Goal: Task Accomplishment & Management: Manage account settings

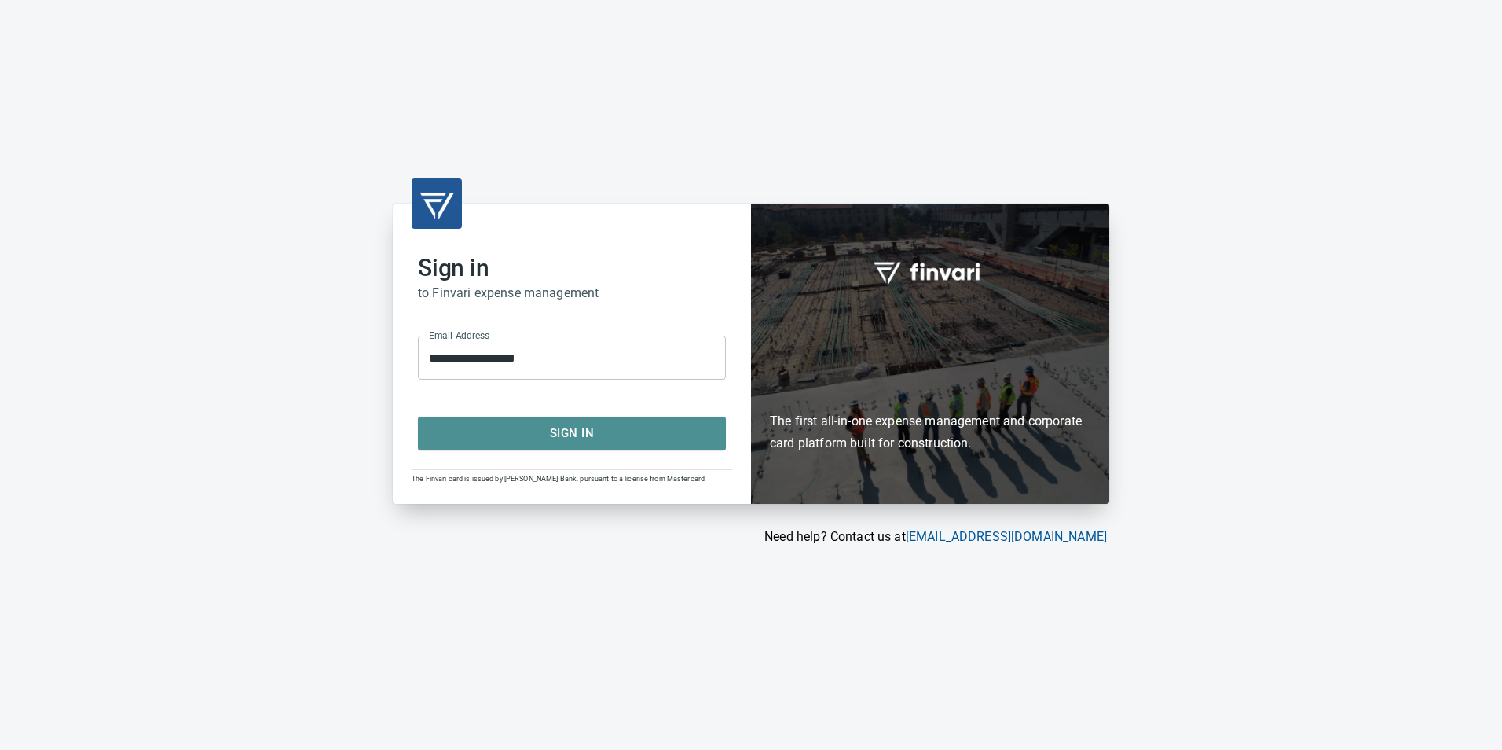
drag, startPoint x: 637, startPoint y: 440, endPoint x: 622, endPoint y: 460, distance: 25.3
click at [637, 442] on span "Sign In" at bounding box center [571, 433] width 273 height 20
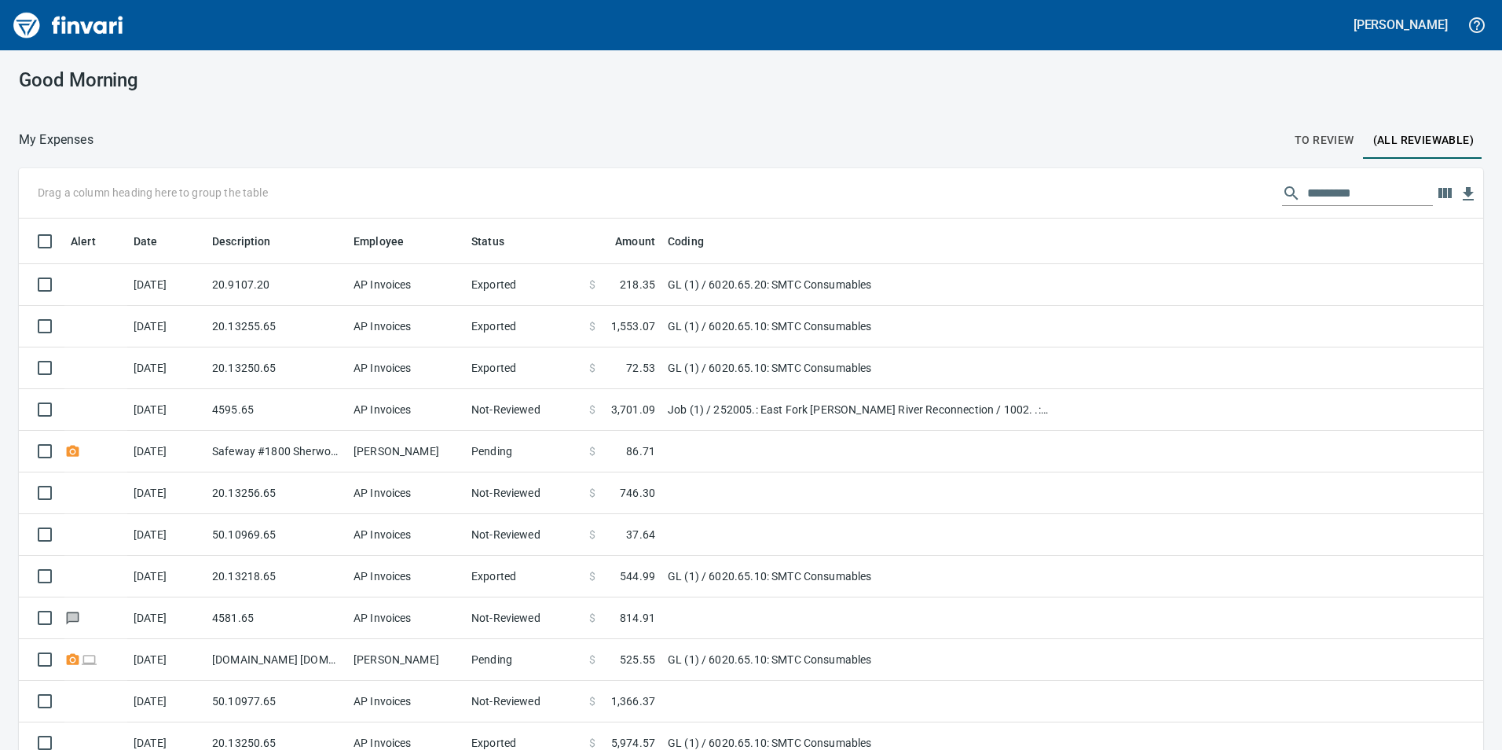
scroll to position [565, 1429]
click at [1303, 145] on span "To Review" at bounding box center [1325, 140] width 60 height 20
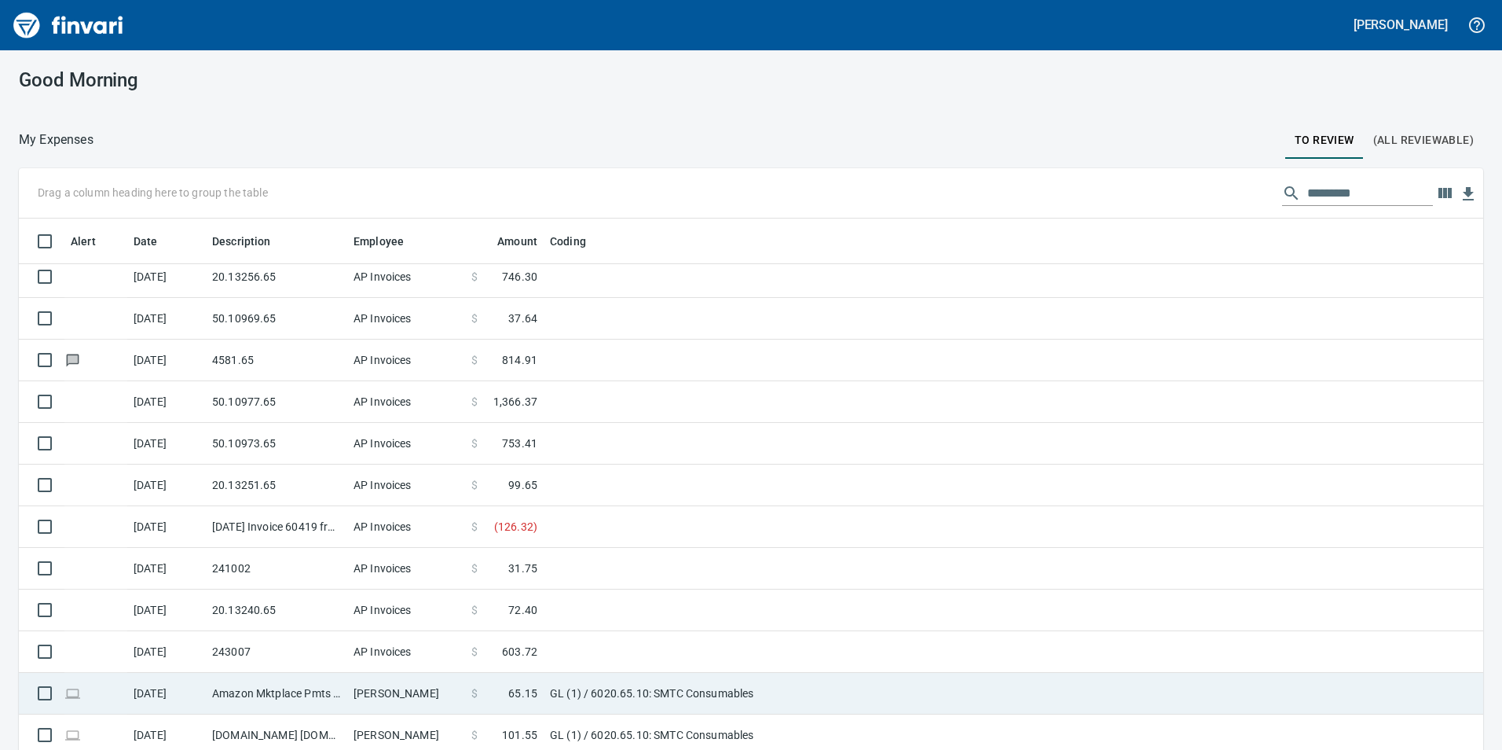
scroll to position [11, 0]
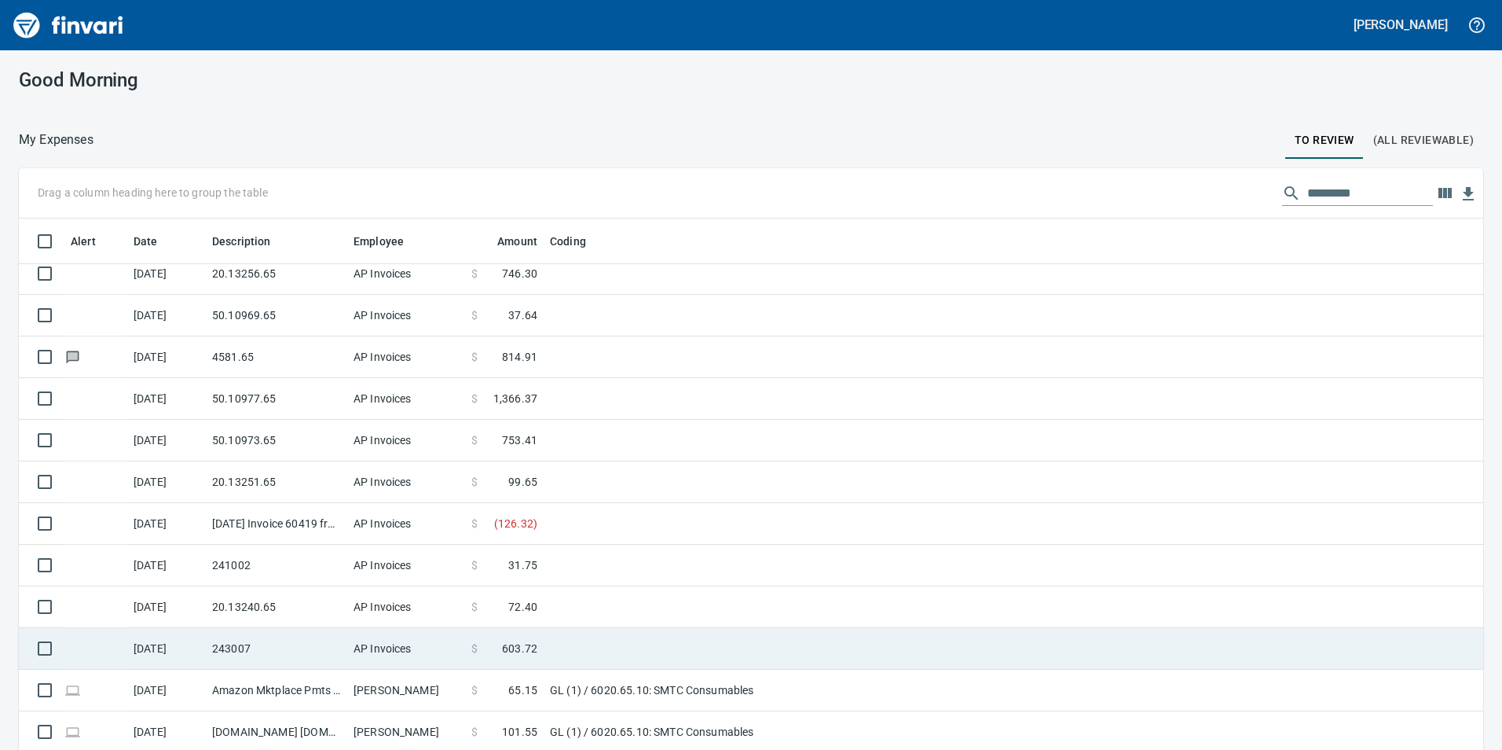
click at [233, 650] on td "243007" at bounding box center [276, 649] width 141 height 42
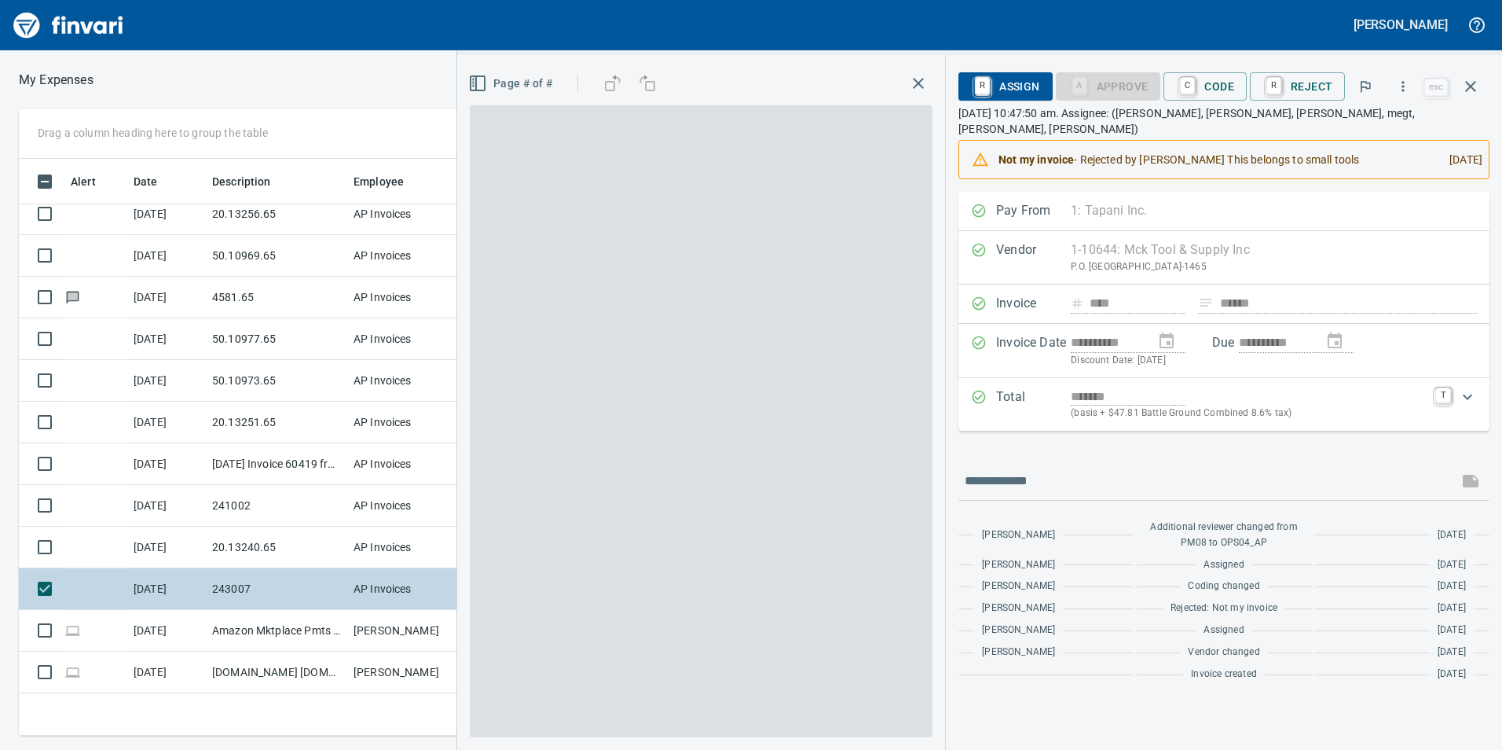
scroll to position [565, 1048]
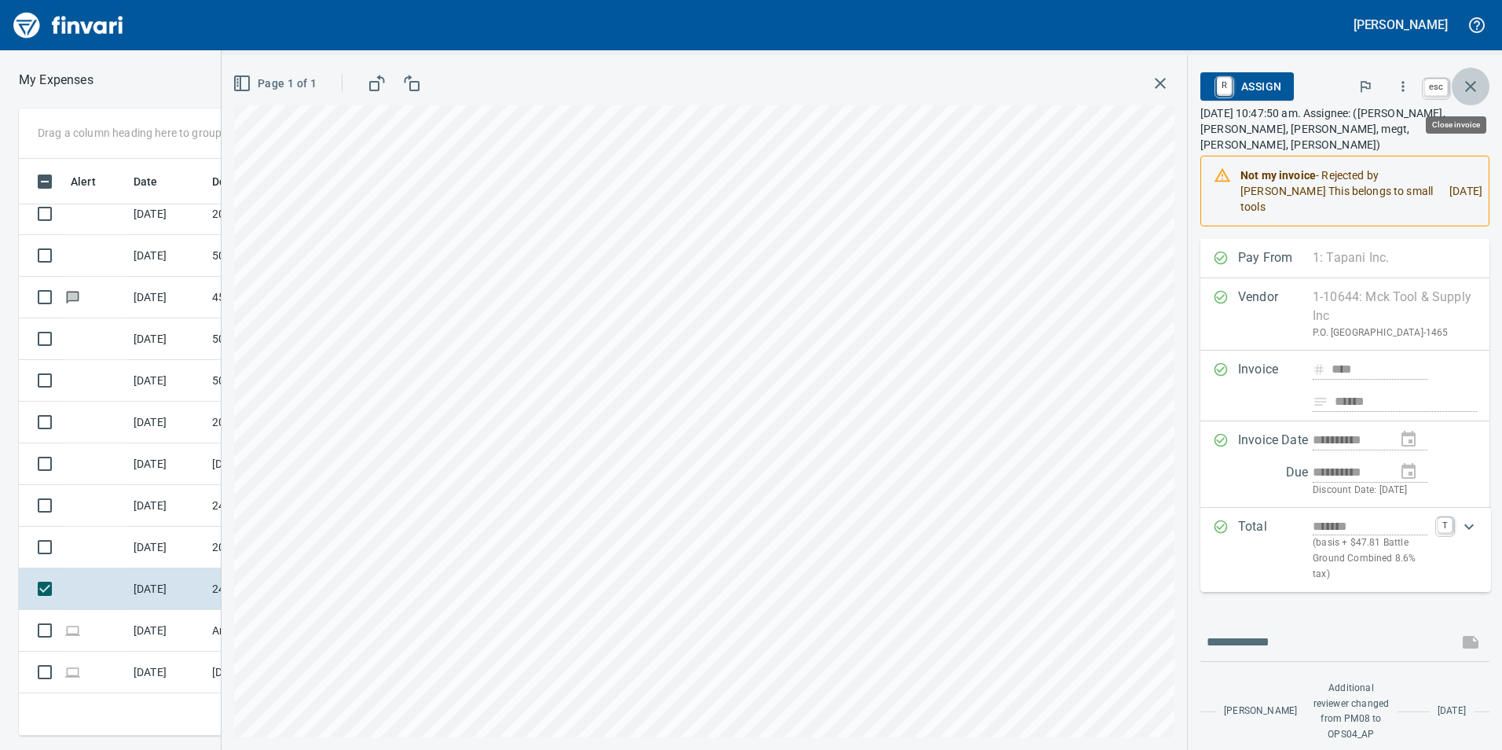
click at [1462, 81] on icon "button" at bounding box center [1471, 86] width 19 height 19
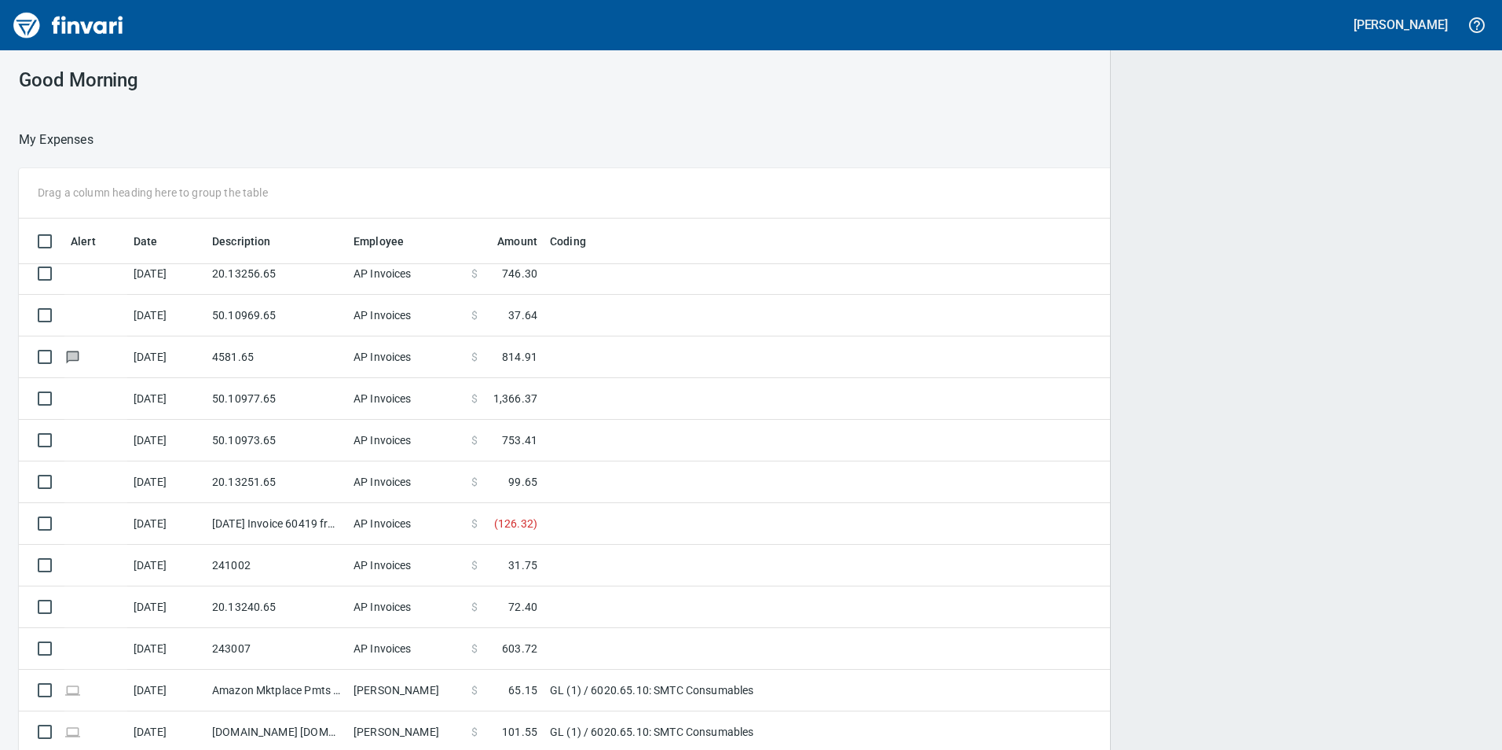
scroll to position [565, 1427]
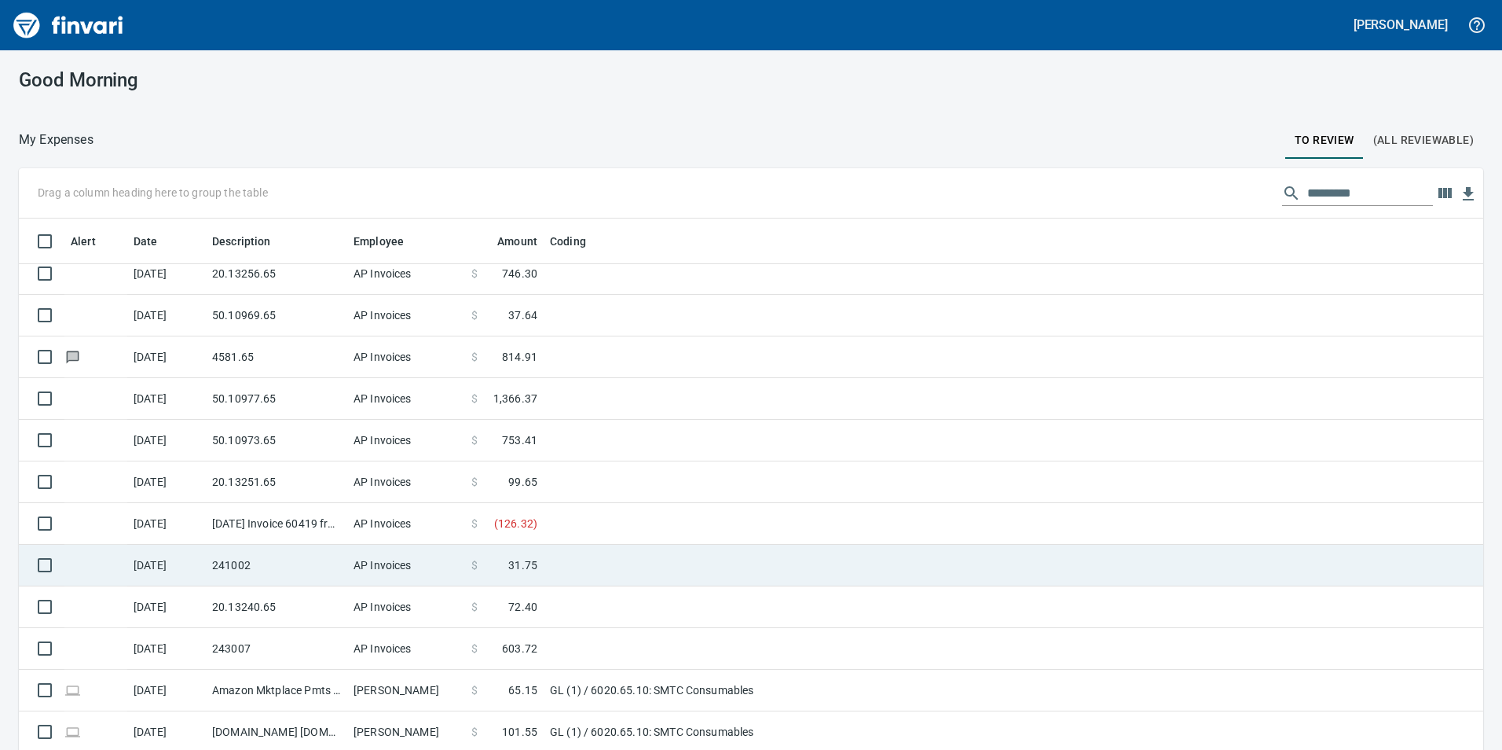
click at [289, 571] on td "241002" at bounding box center [276, 566] width 141 height 42
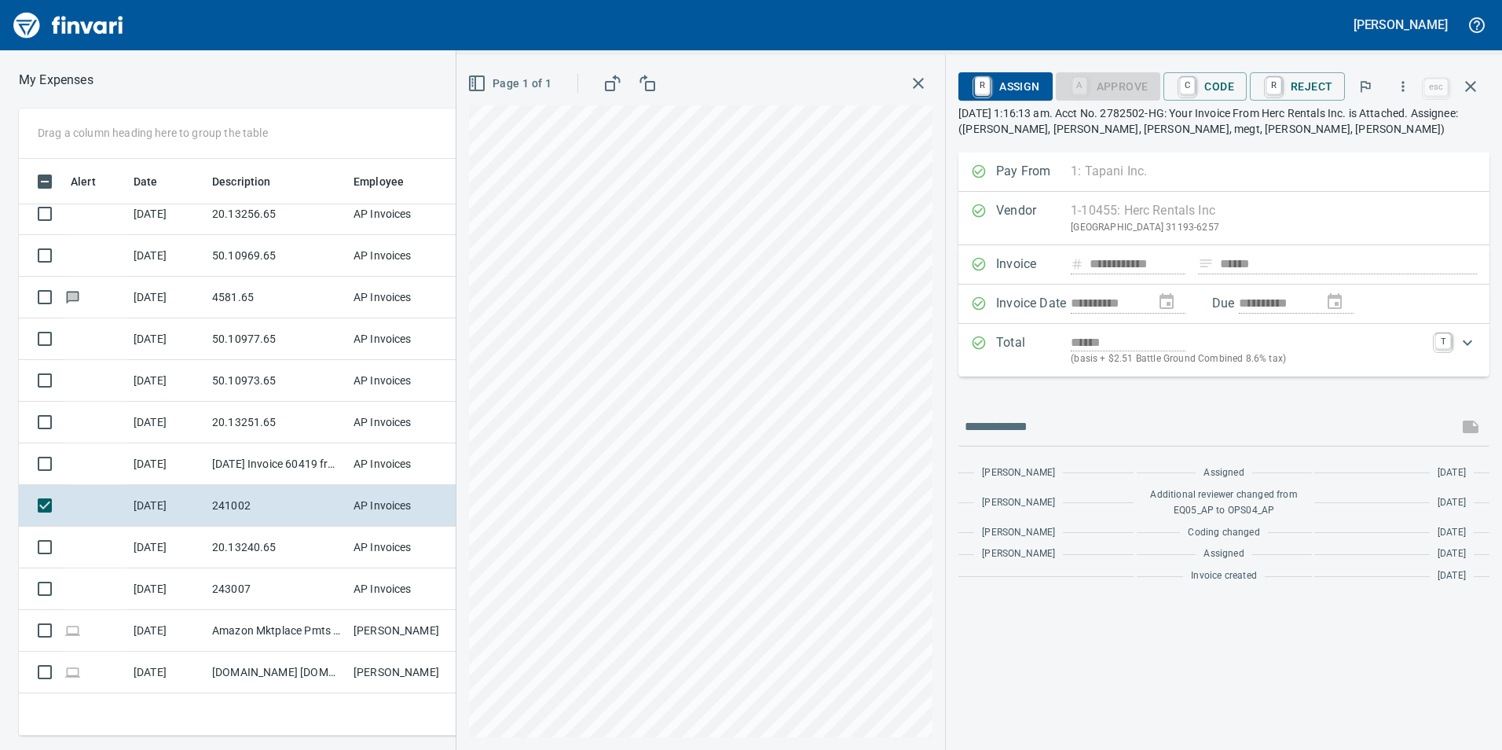
scroll to position [565, 1048]
click at [1209, 78] on span "C Code" at bounding box center [1205, 86] width 58 height 27
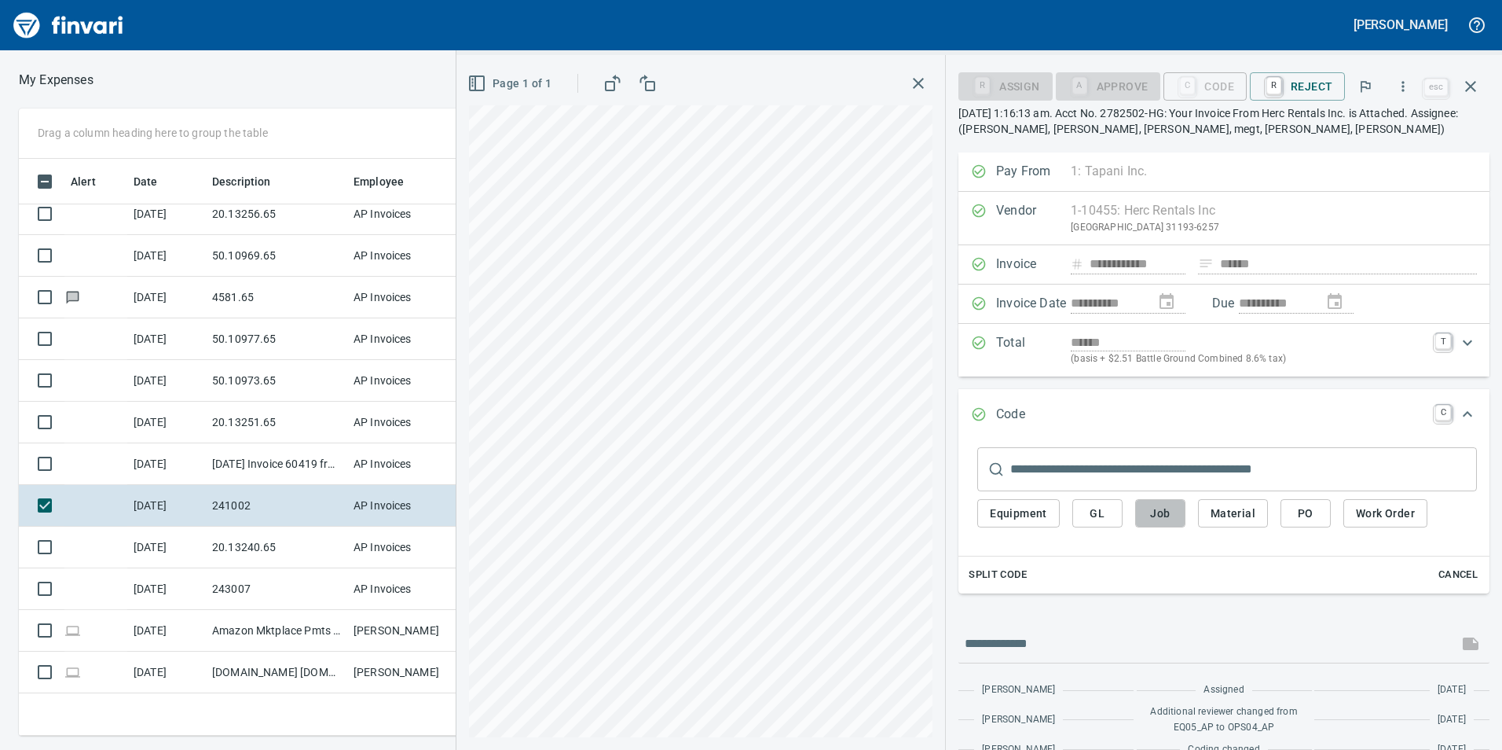
click at [1181, 507] on button "Job" at bounding box center [1161, 513] width 50 height 29
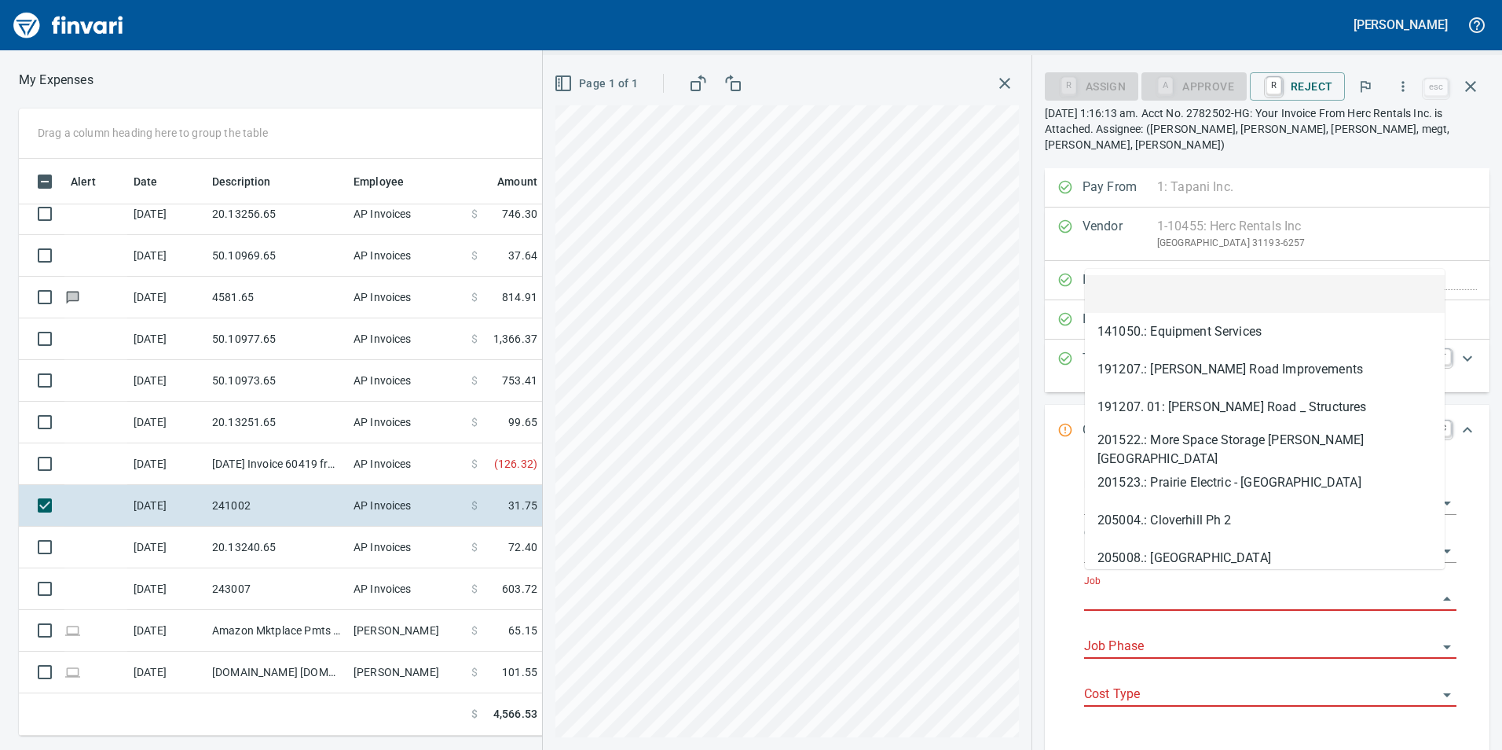
click at [1122, 588] on input "Job" at bounding box center [1261, 599] width 354 height 22
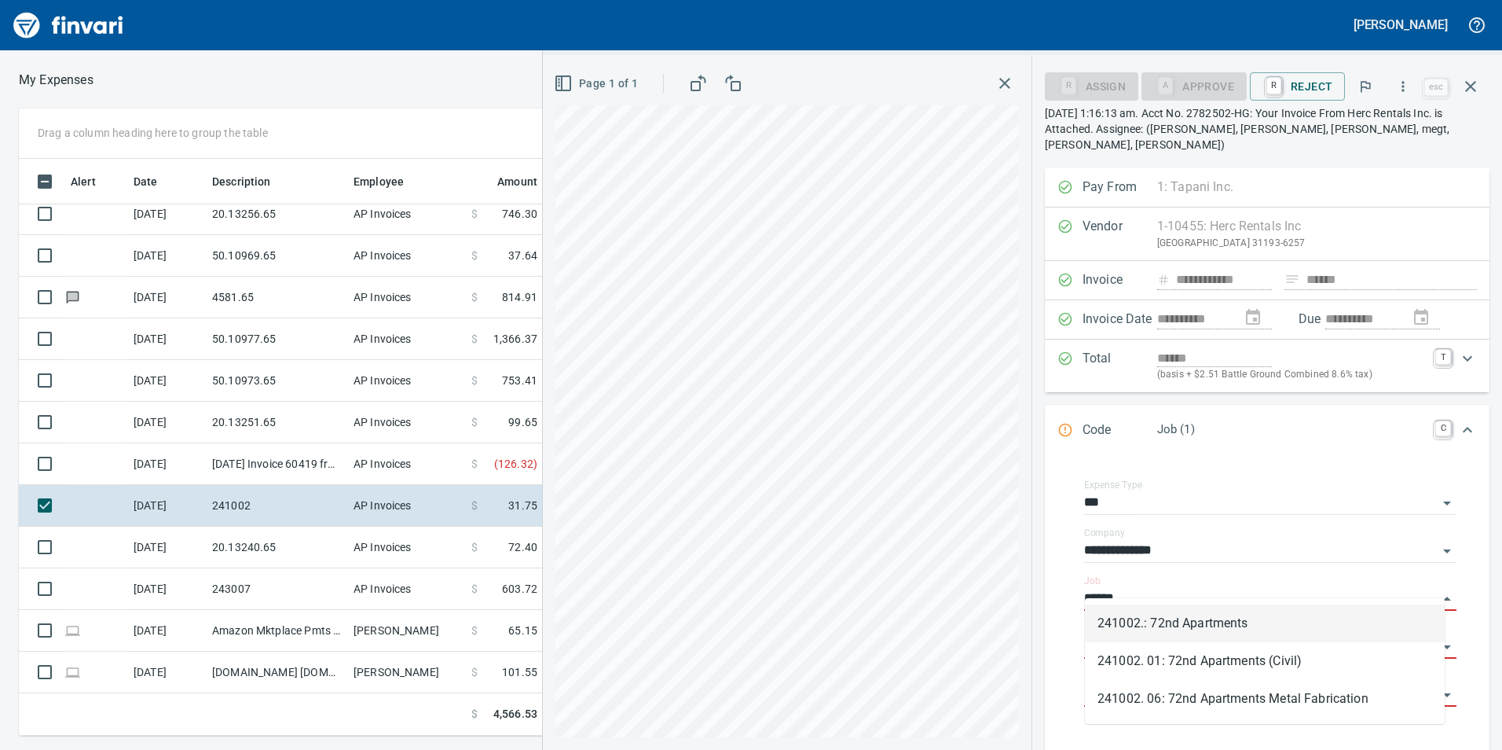
click at [1136, 620] on li "241002.: 72nd Apartments" at bounding box center [1265, 623] width 360 height 38
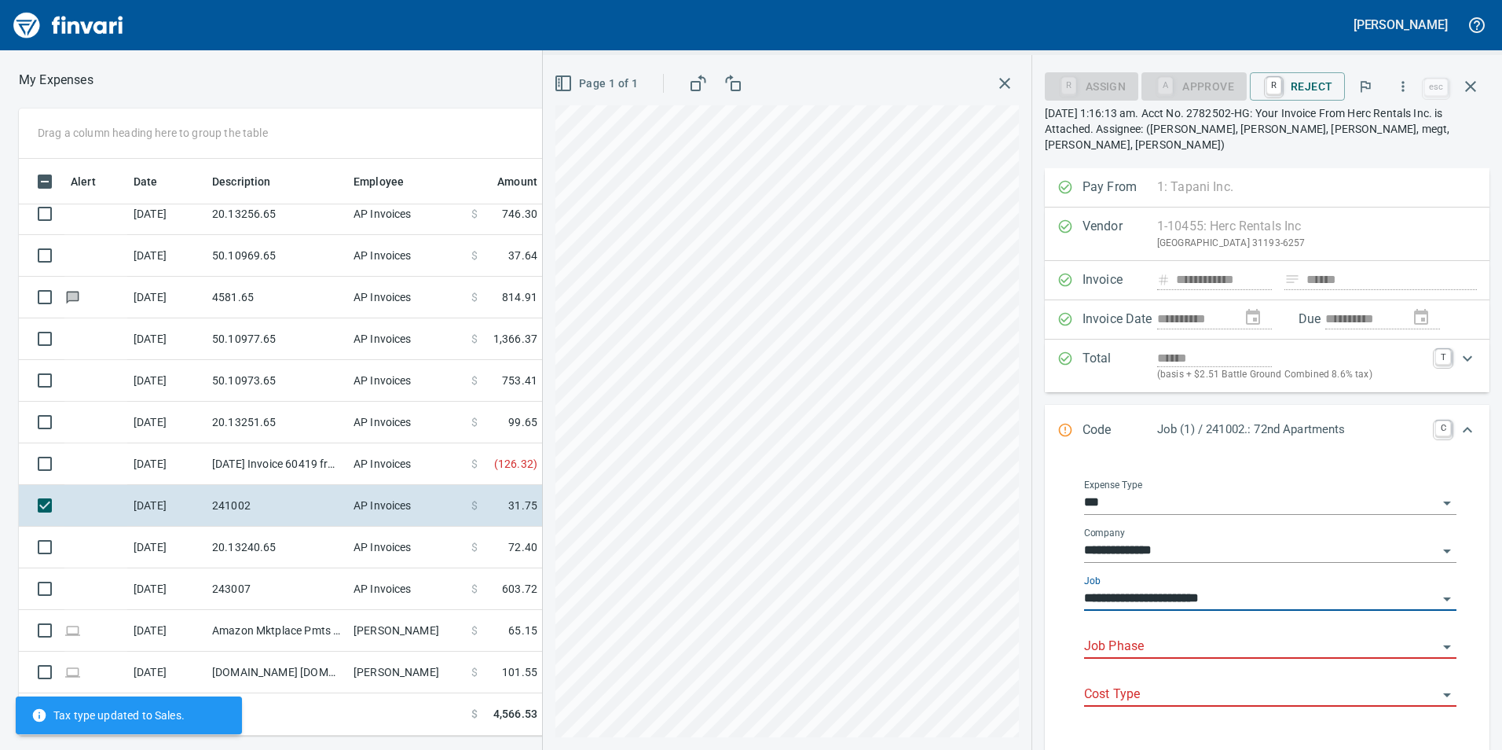
type input "**********"
click at [1140, 636] on input "Job Phase" at bounding box center [1261, 647] width 354 height 22
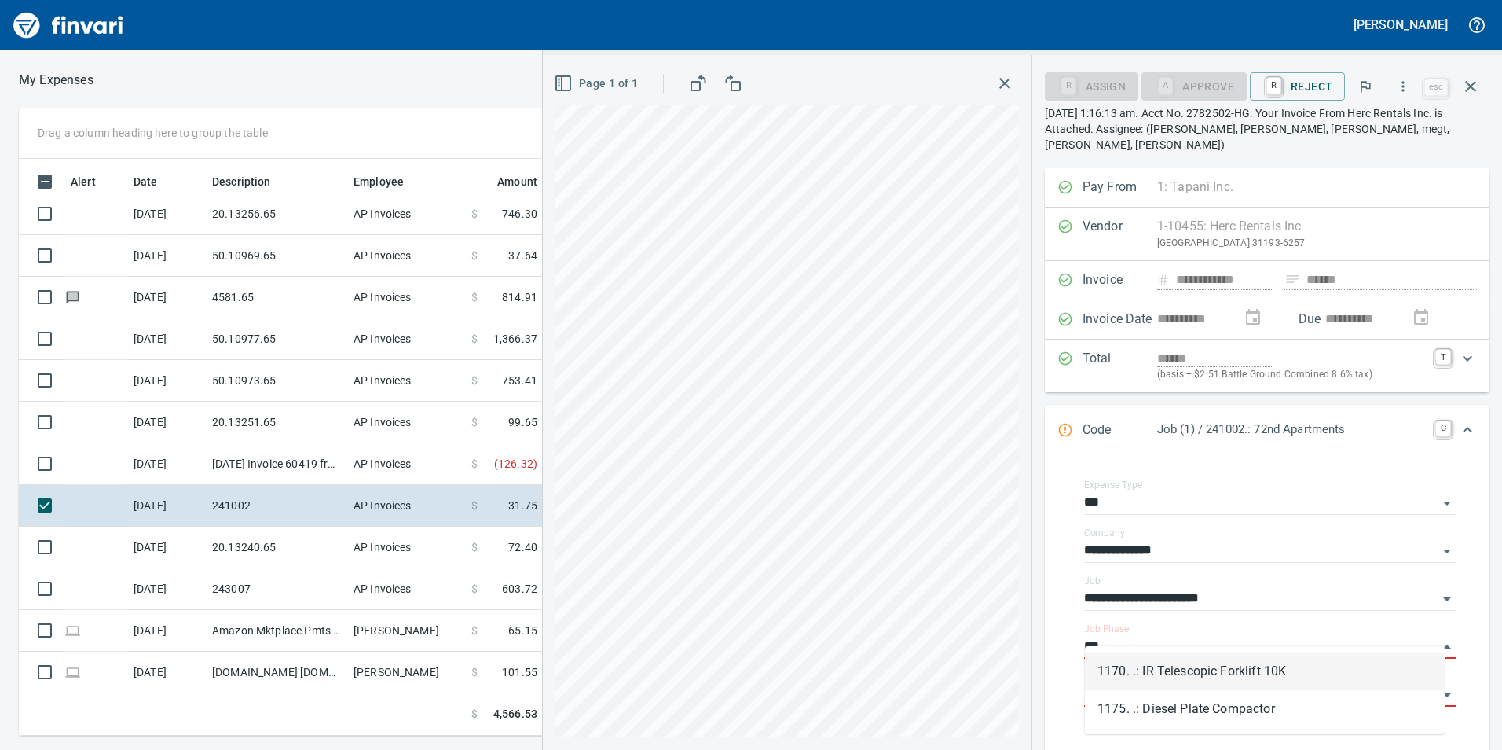
click at [1173, 670] on li "1170. .: IR Telescopic Forklift 10K" at bounding box center [1265, 671] width 360 height 38
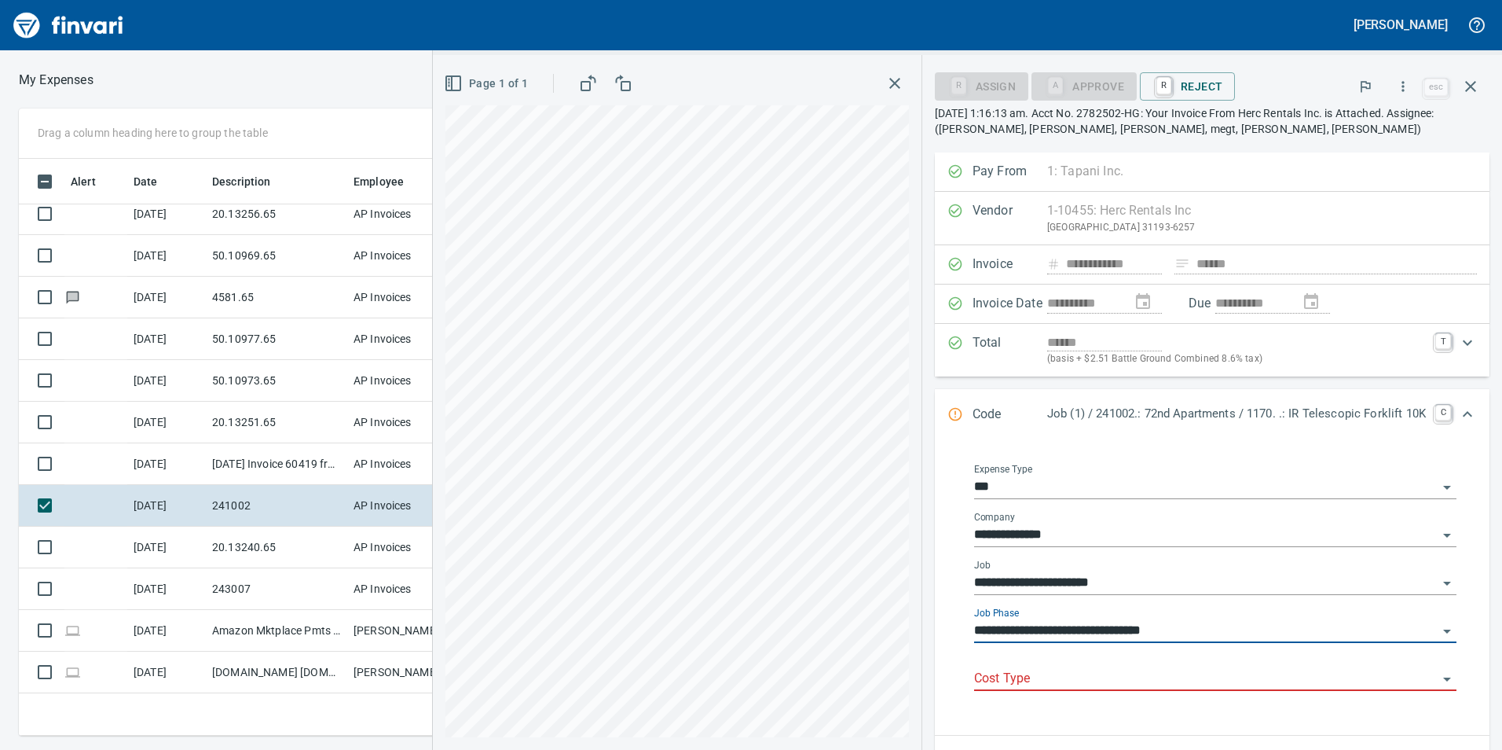
type input "**********"
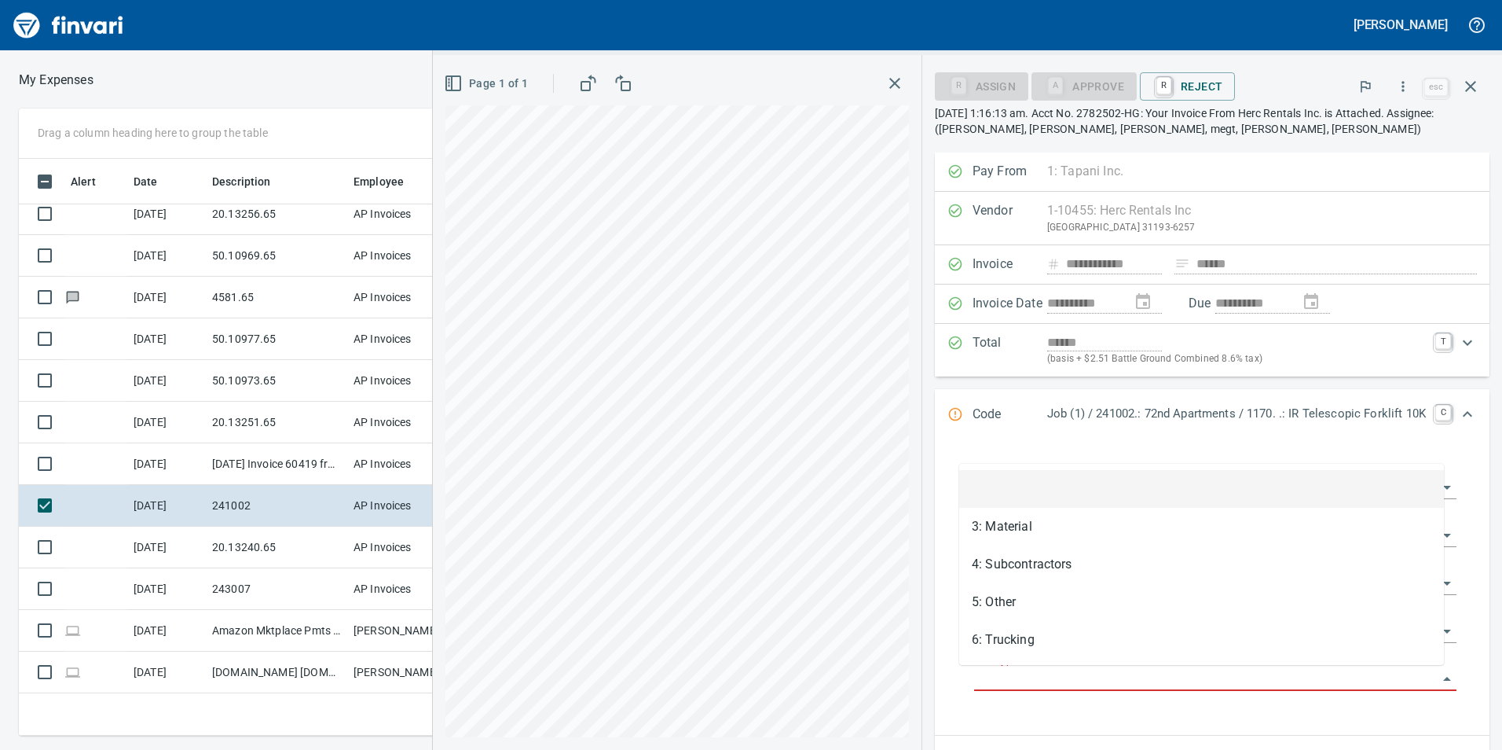
click at [1114, 670] on input "Cost Type" at bounding box center [1206, 679] width 464 height 22
click at [1031, 604] on li "5: Other" at bounding box center [1201, 602] width 485 height 38
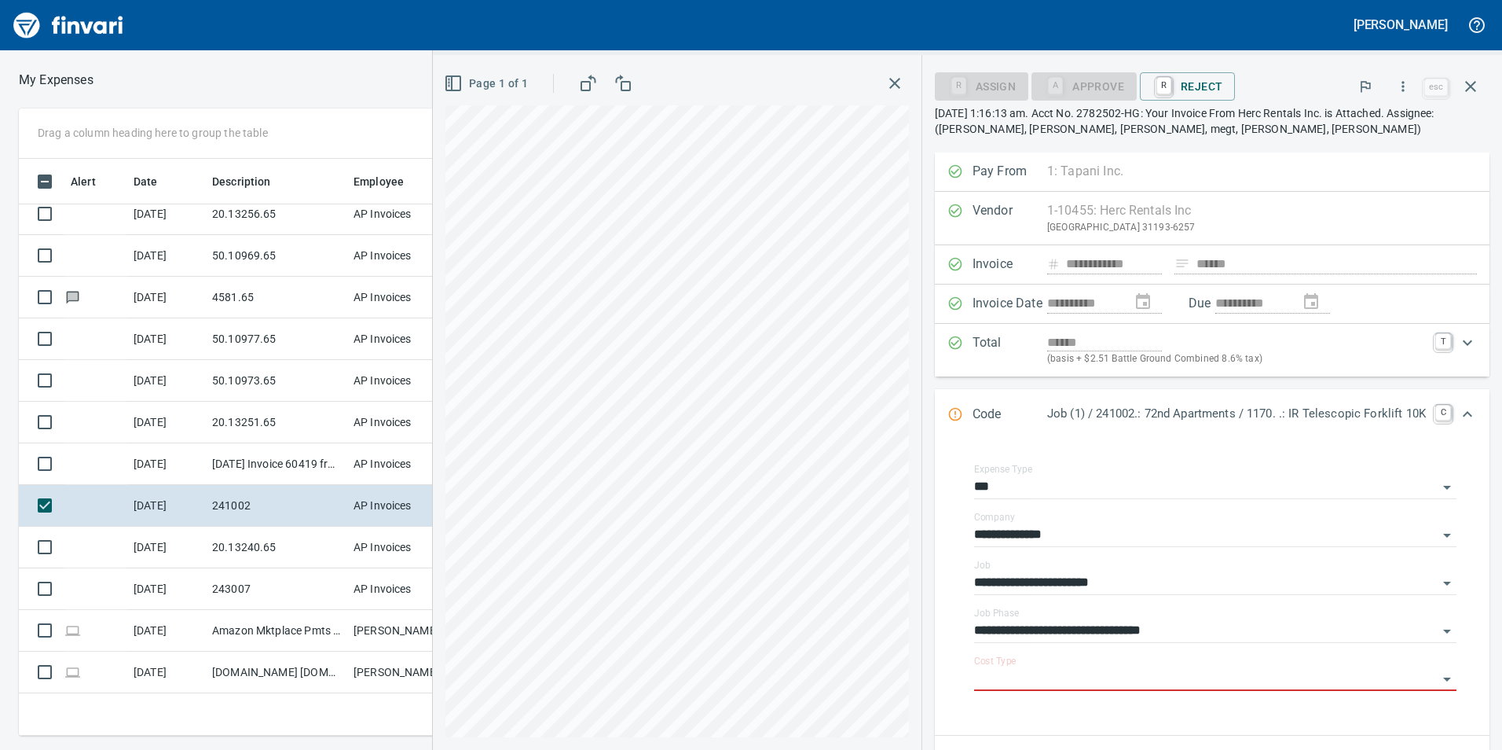
type input "********"
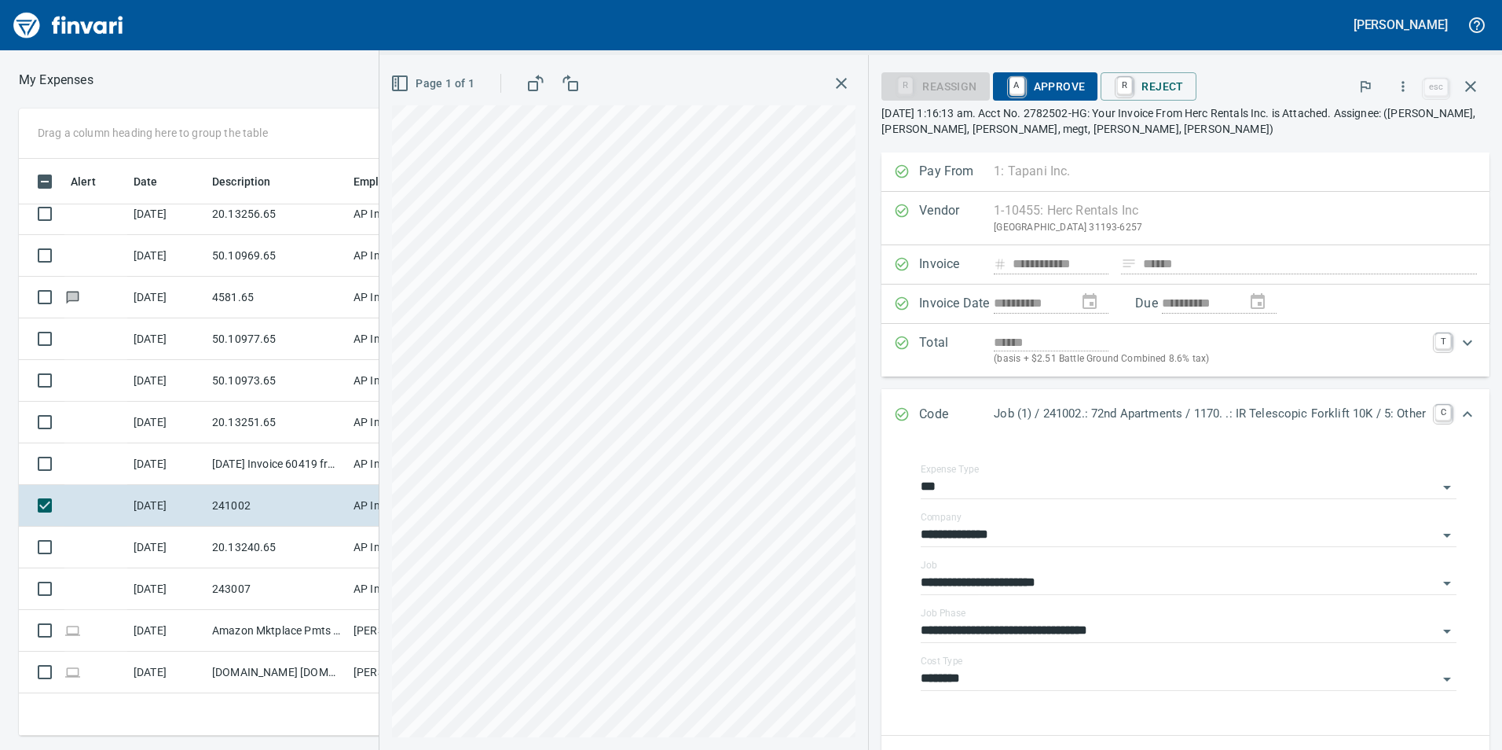
click at [1460, 413] on icon "Expand" at bounding box center [1467, 414] width 19 height 19
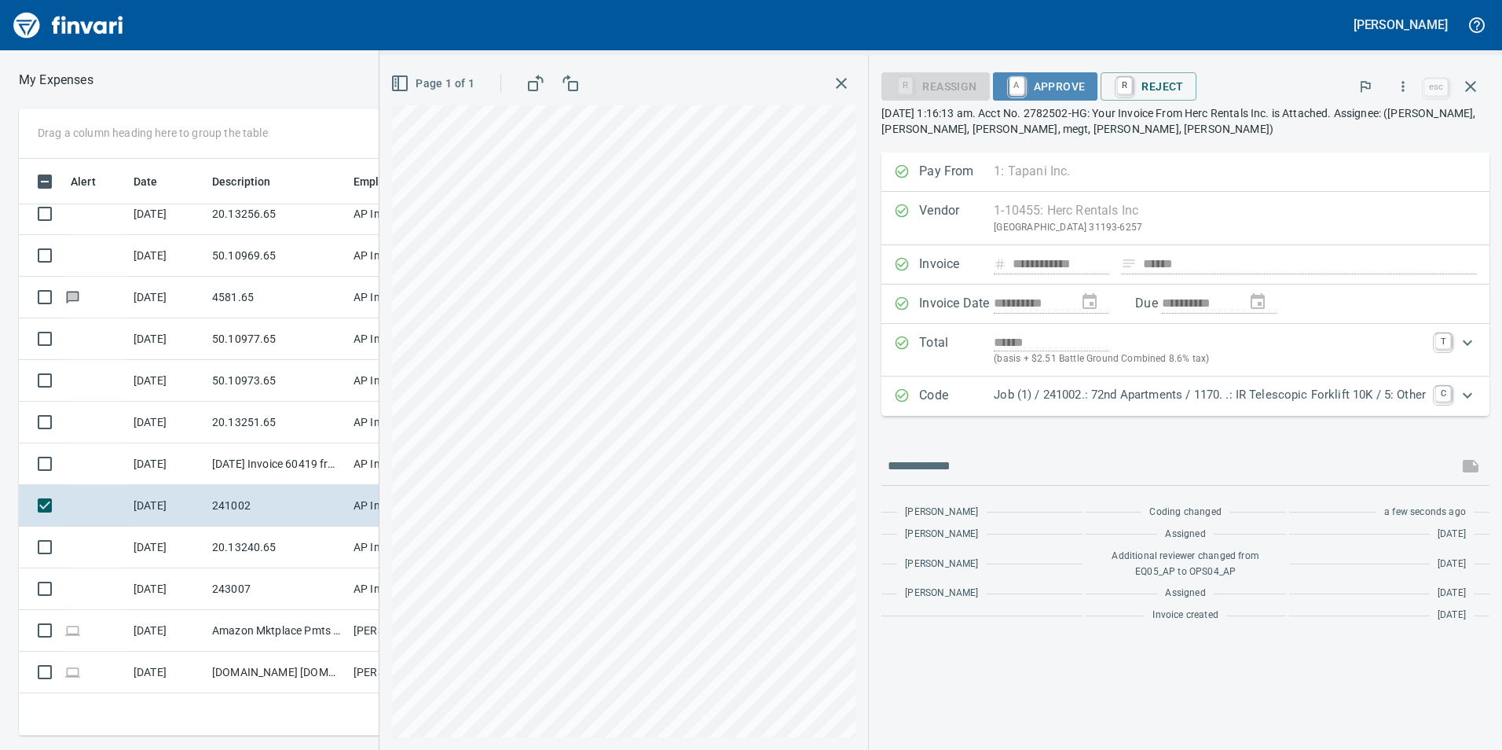
drag, startPoint x: 1062, startPoint y: 86, endPoint x: 1014, endPoint y: 146, distance: 77.2
click at [1062, 89] on span "A Approve" at bounding box center [1046, 86] width 80 height 27
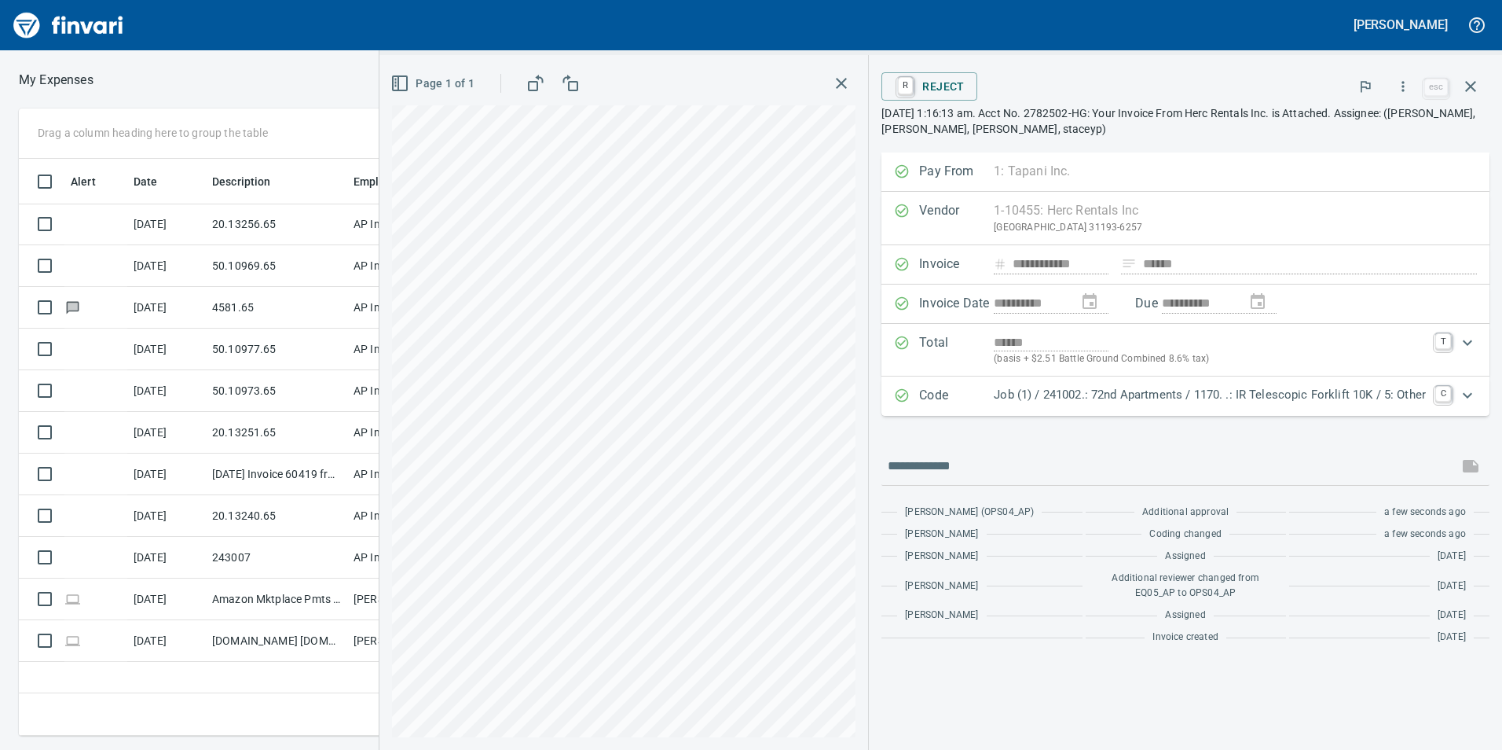
scroll to position [0, 0]
click at [1468, 90] on icon "button" at bounding box center [1471, 86] width 11 height 11
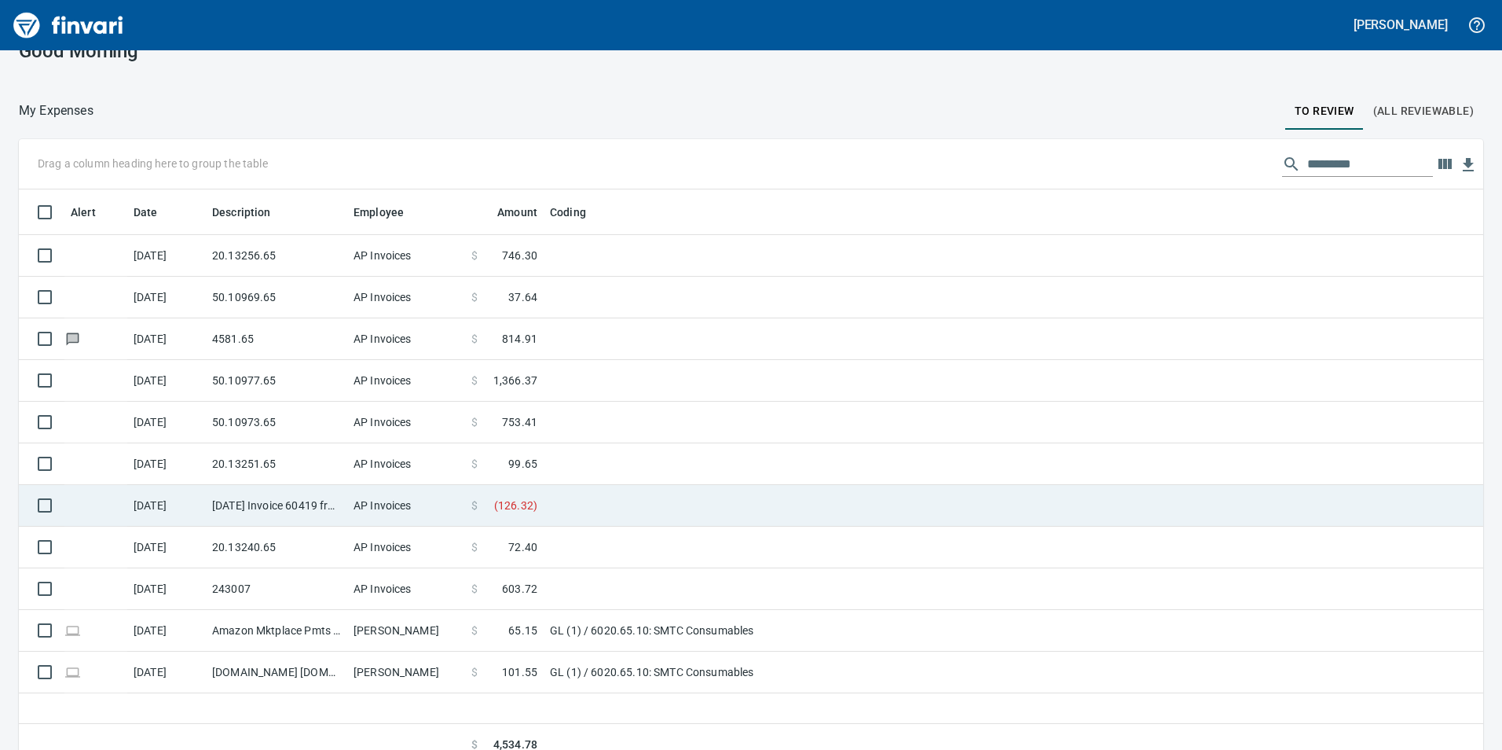
scroll to position [46, 0]
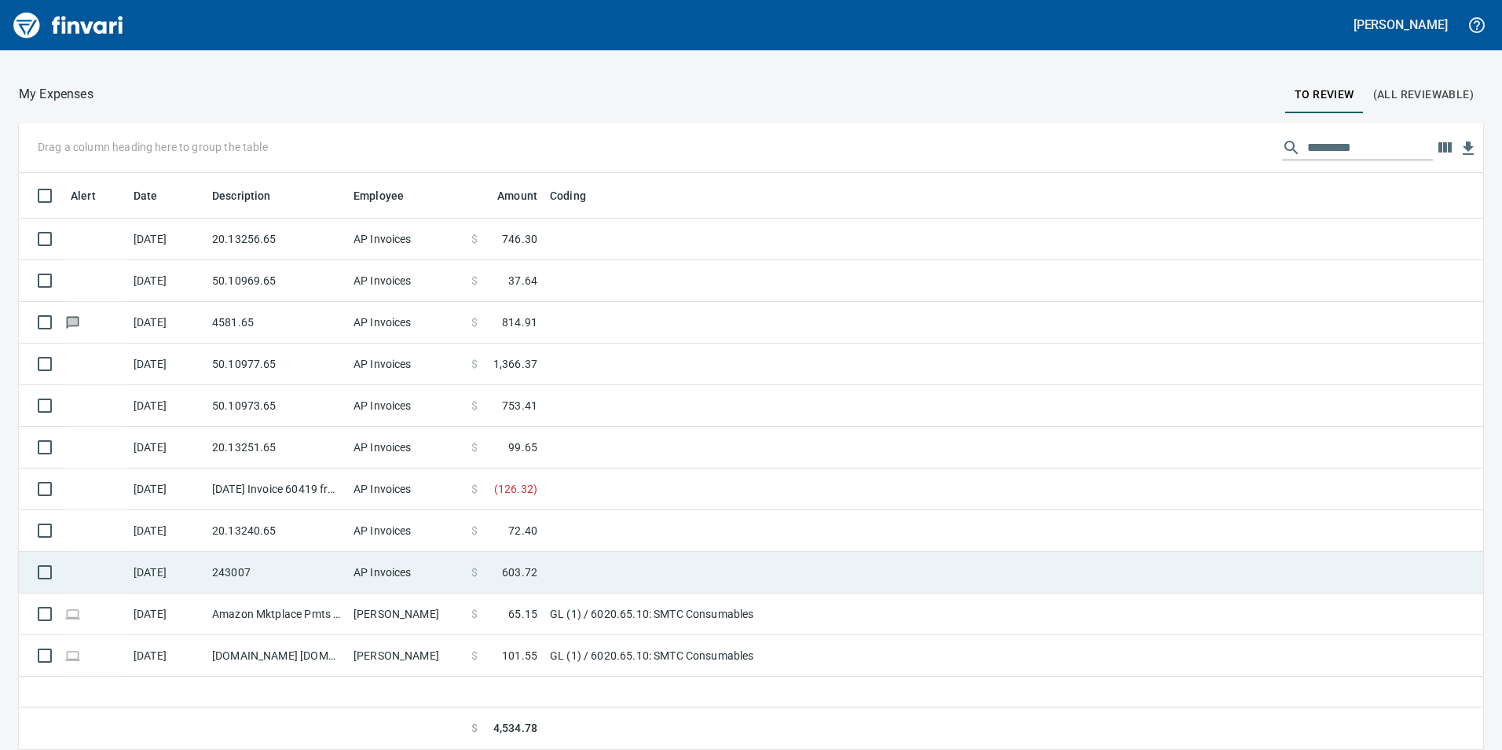
click at [357, 575] on td "AP Invoices" at bounding box center [406, 573] width 118 height 42
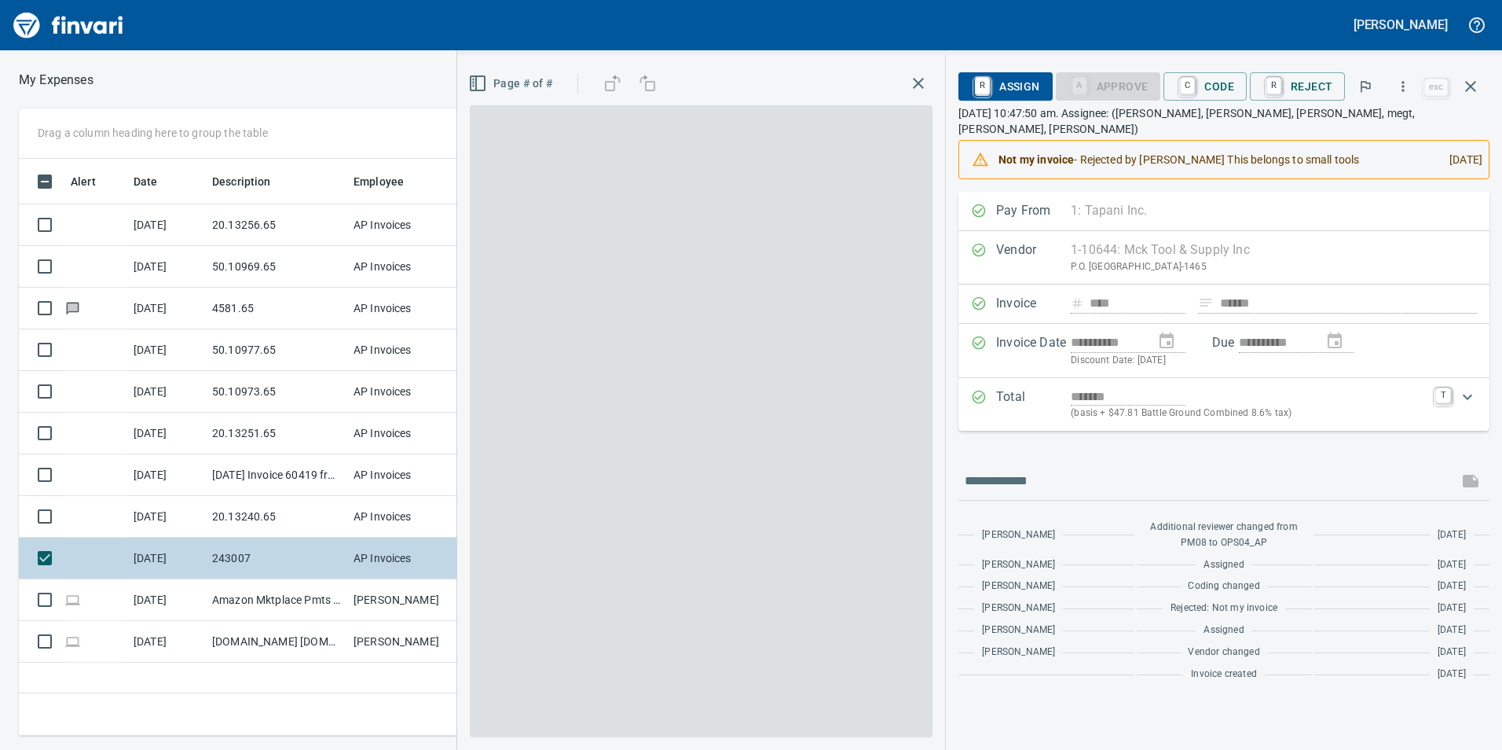
scroll to position [565, 1060]
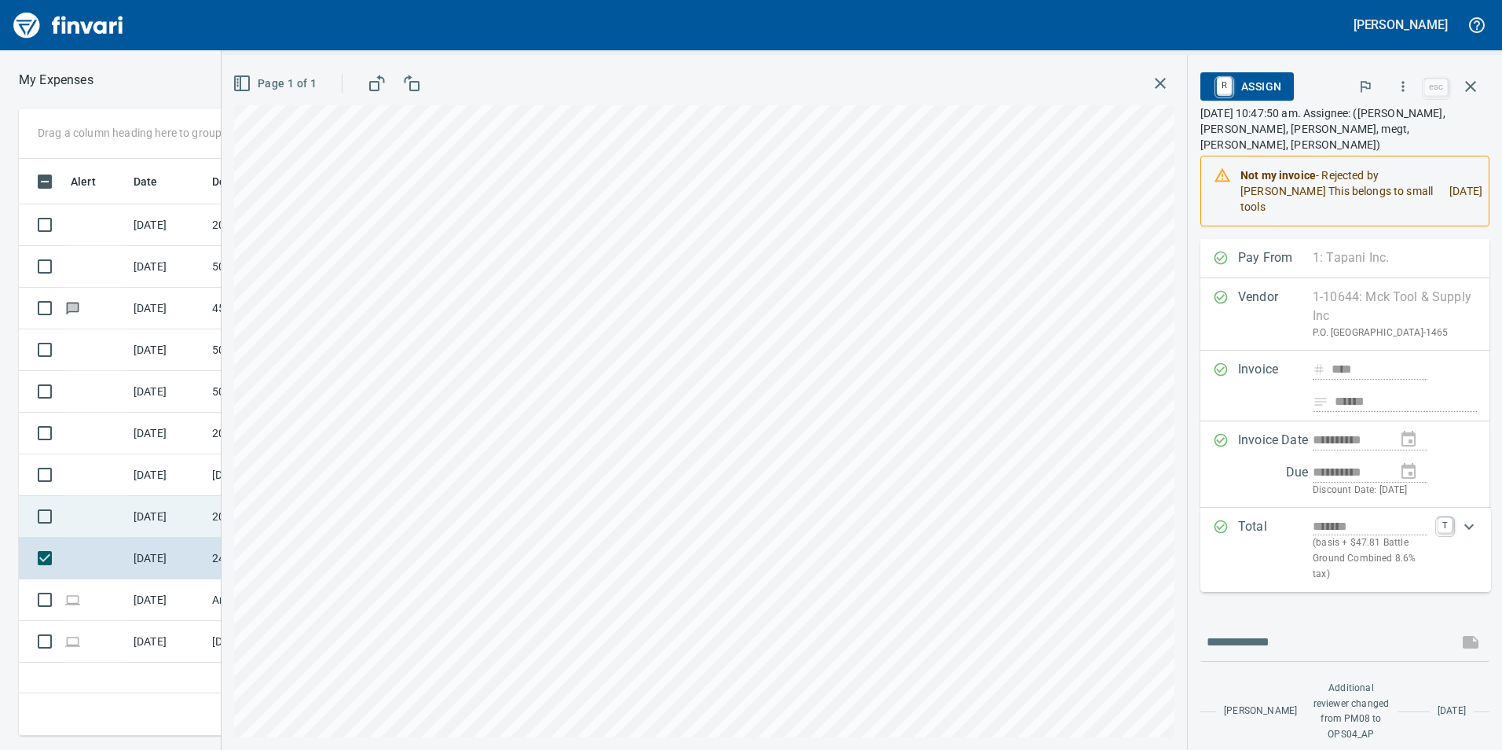
click at [192, 507] on td "[DATE]" at bounding box center [166, 517] width 79 height 42
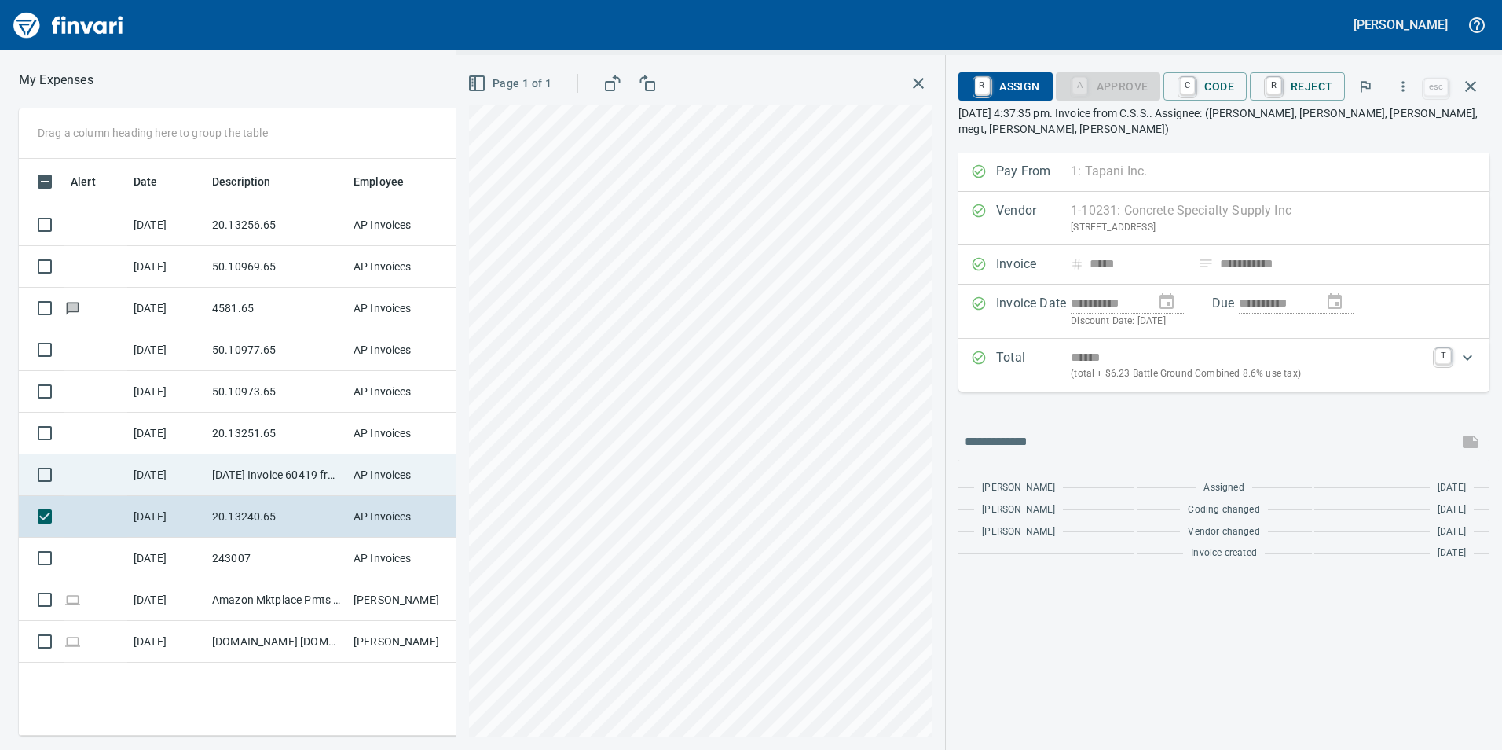
click at [209, 469] on td "[DATE] Invoice 60419 from [PERSON_NAME] Lumber Co (1-10777)" at bounding box center [276, 475] width 141 height 42
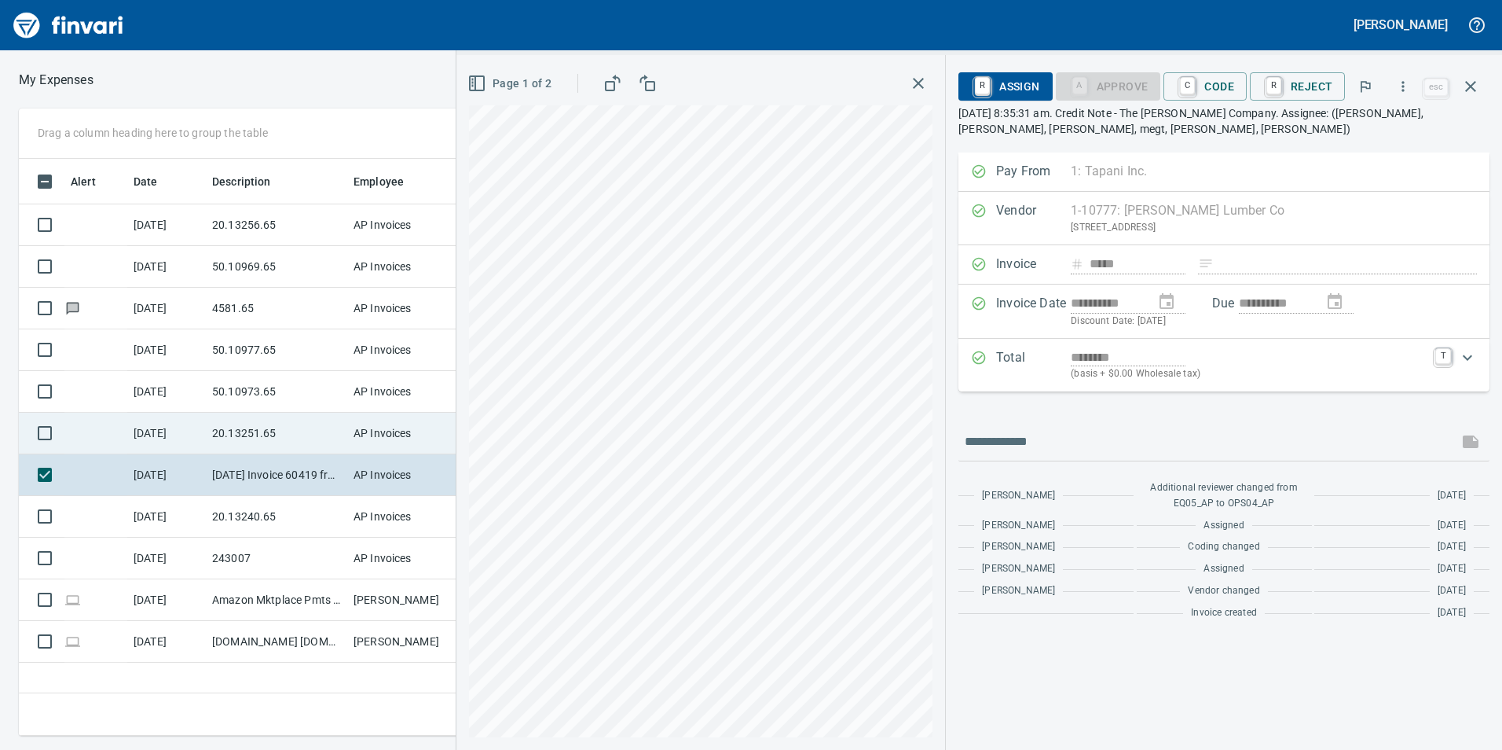
click at [231, 428] on td "20.13251.65" at bounding box center [276, 434] width 141 height 42
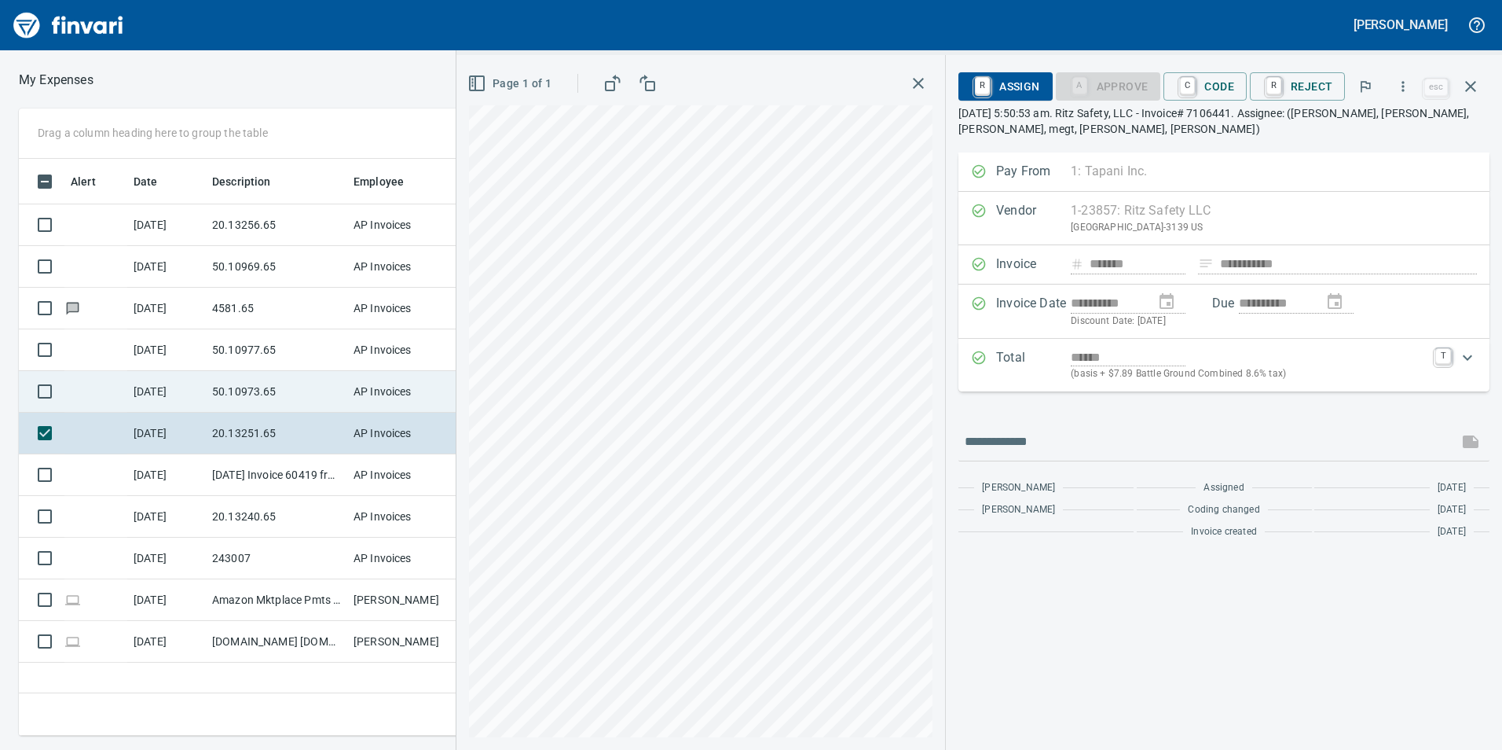
click at [244, 396] on td "50.10973.65" at bounding box center [276, 392] width 141 height 42
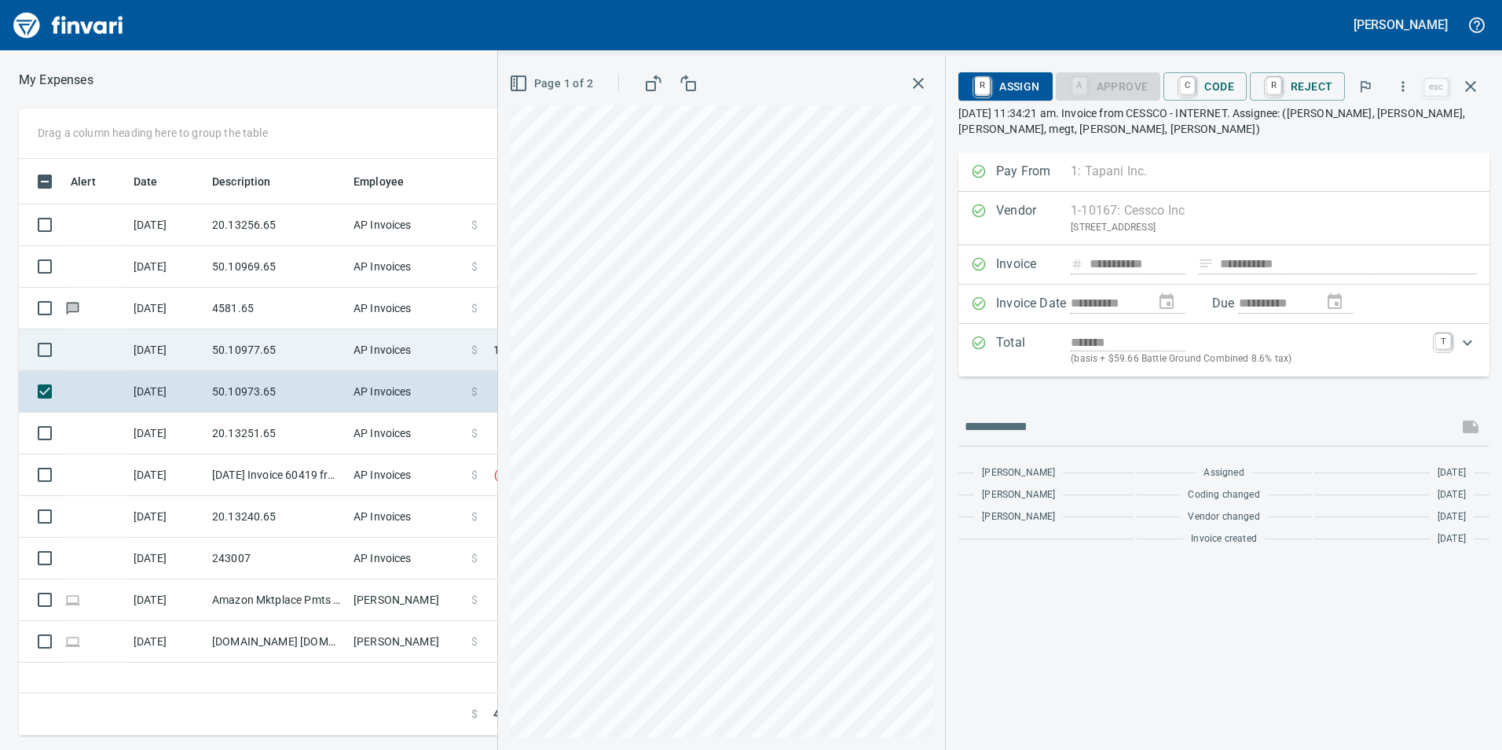
click at [267, 343] on td "50.10977.65" at bounding box center [276, 350] width 141 height 42
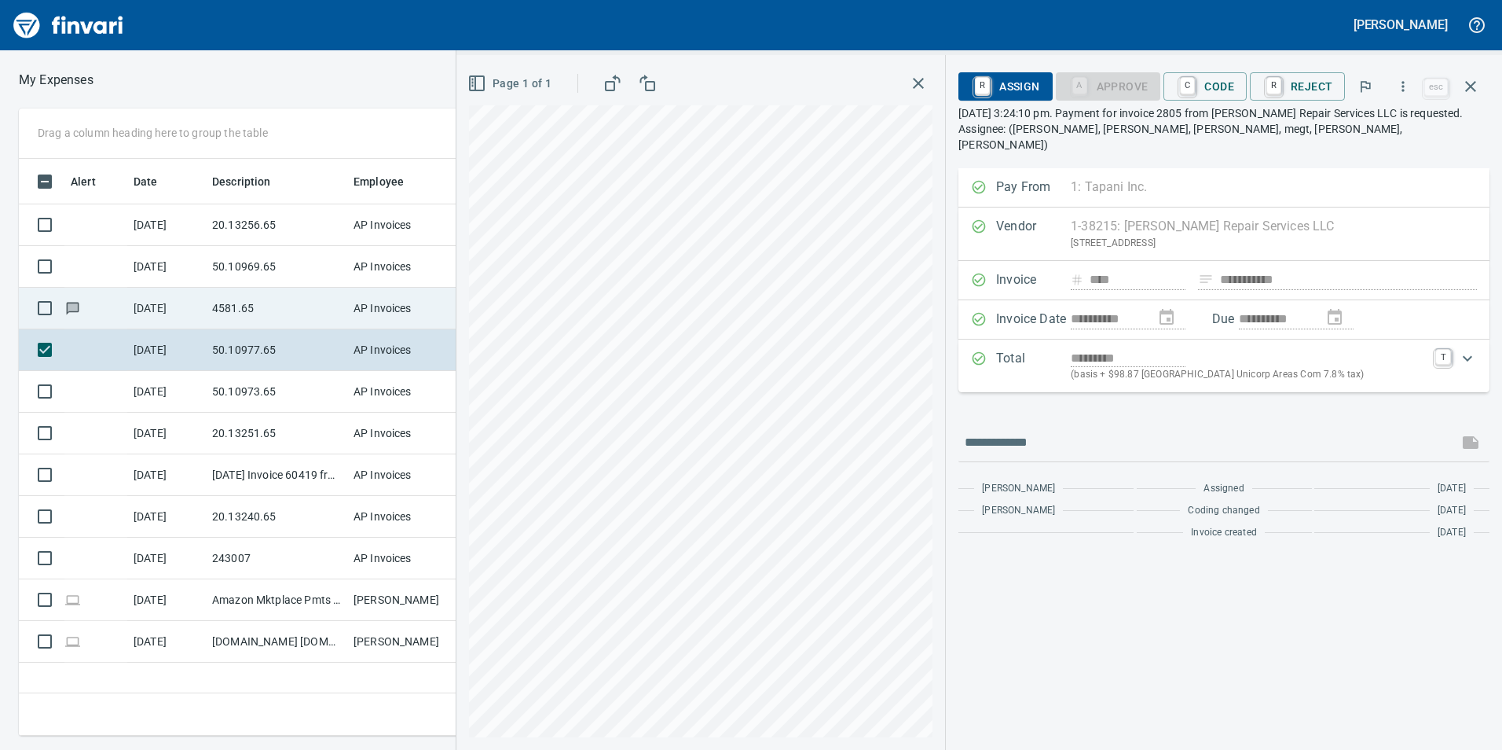
click at [270, 313] on td "4581.65" at bounding box center [276, 309] width 141 height 42
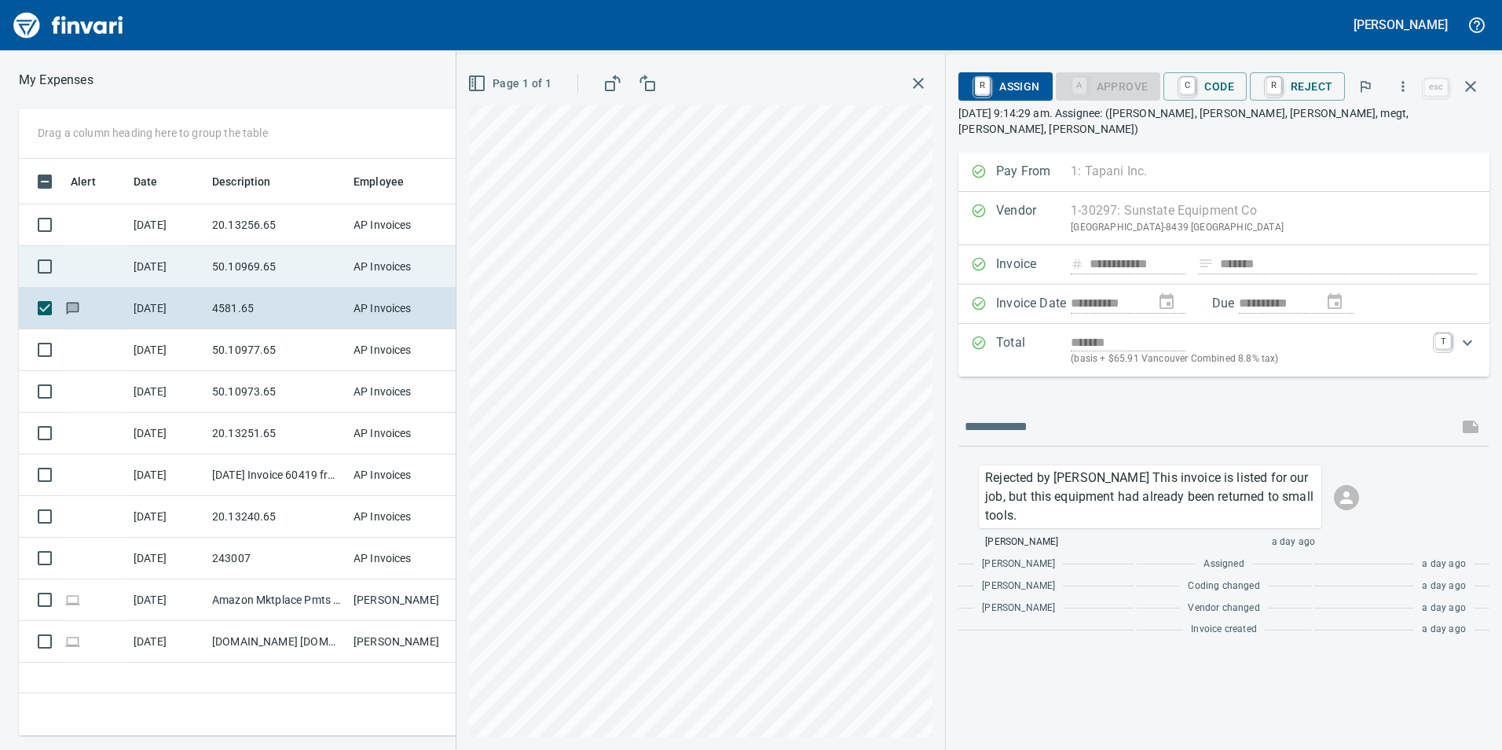
click at [312, 284] on td "50.10969.65" at bounding box center [276, 267] width 141 height 42
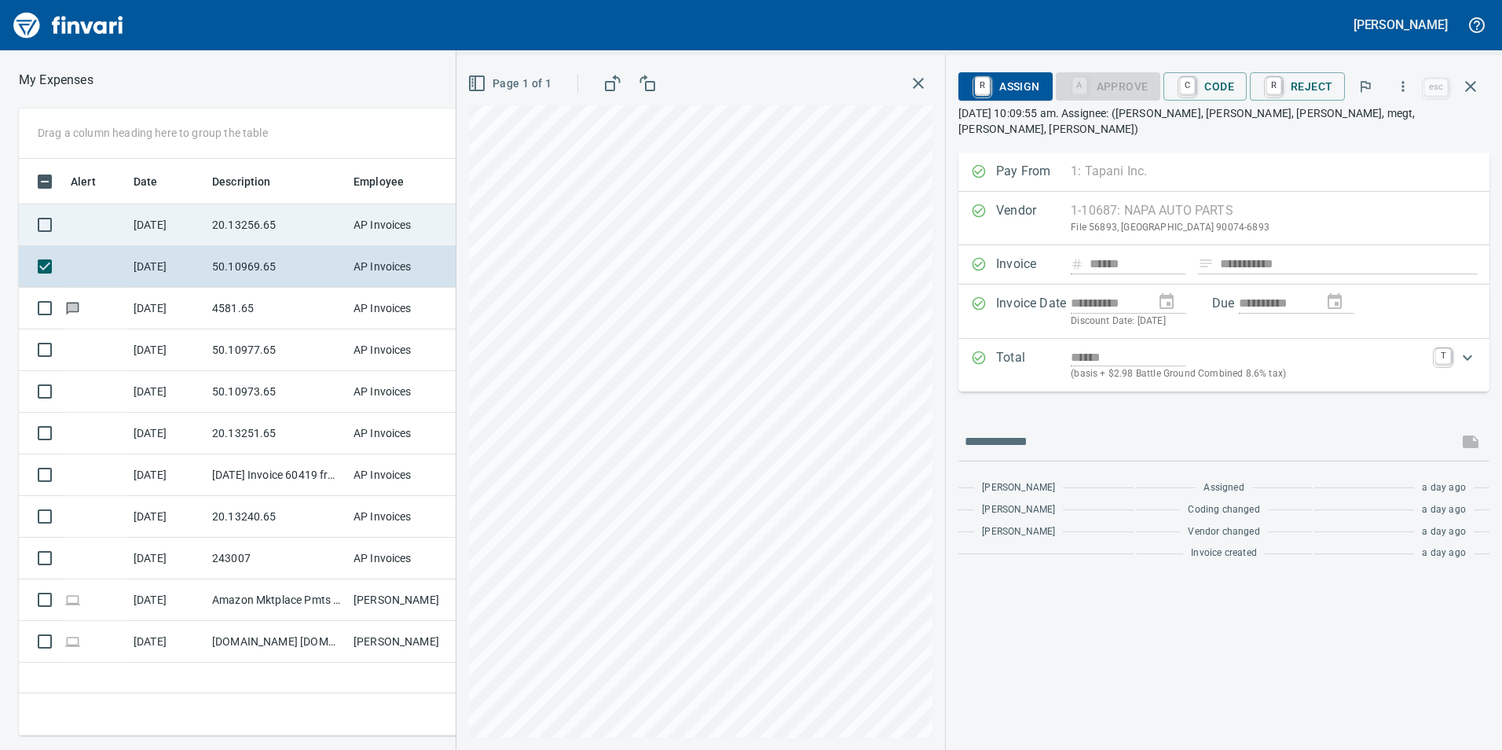
click at [229, 215] on td "20.13256.65" at bounding box center [276, 225] width 141 height 42
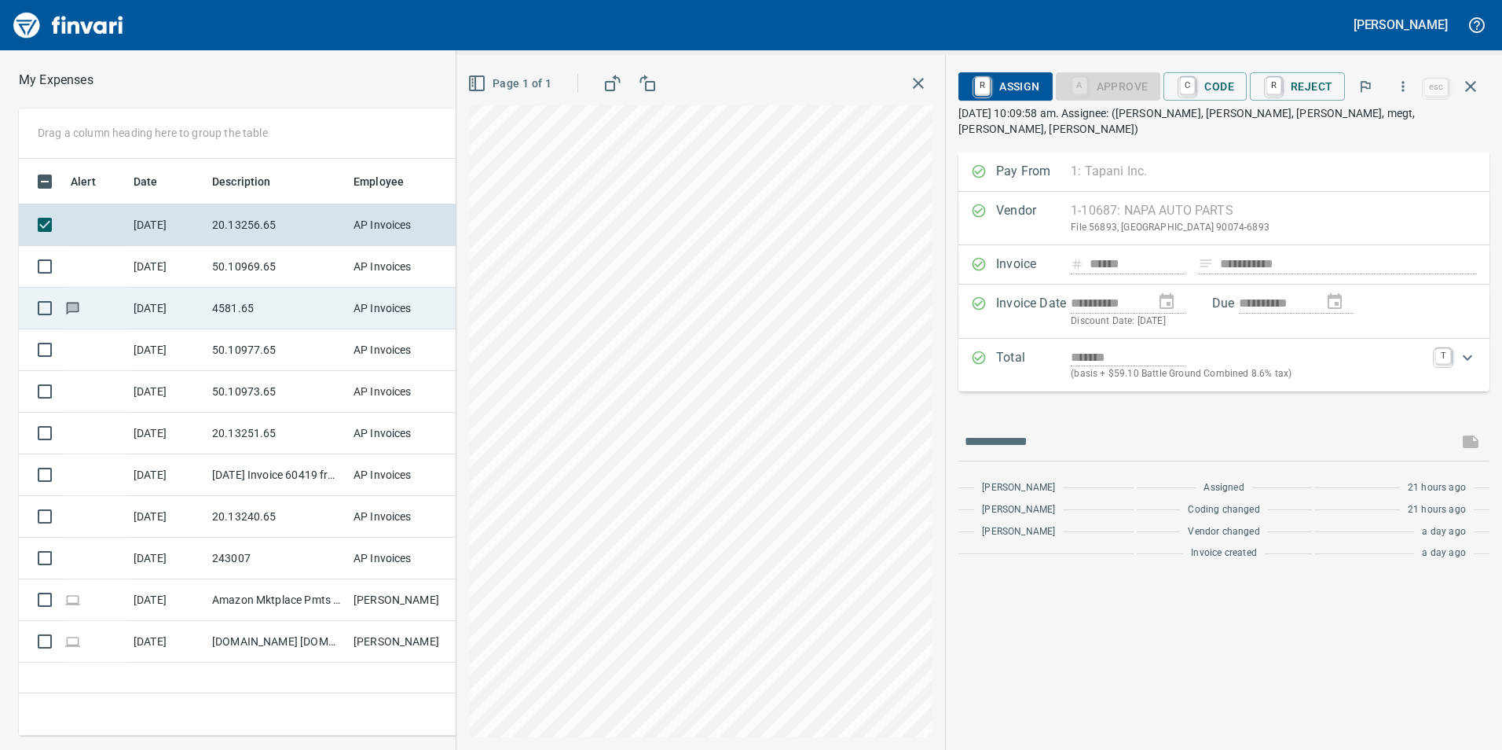
click at [255, 306] on td "4581.65" at bounding box center [276, 309] width 141 height 42
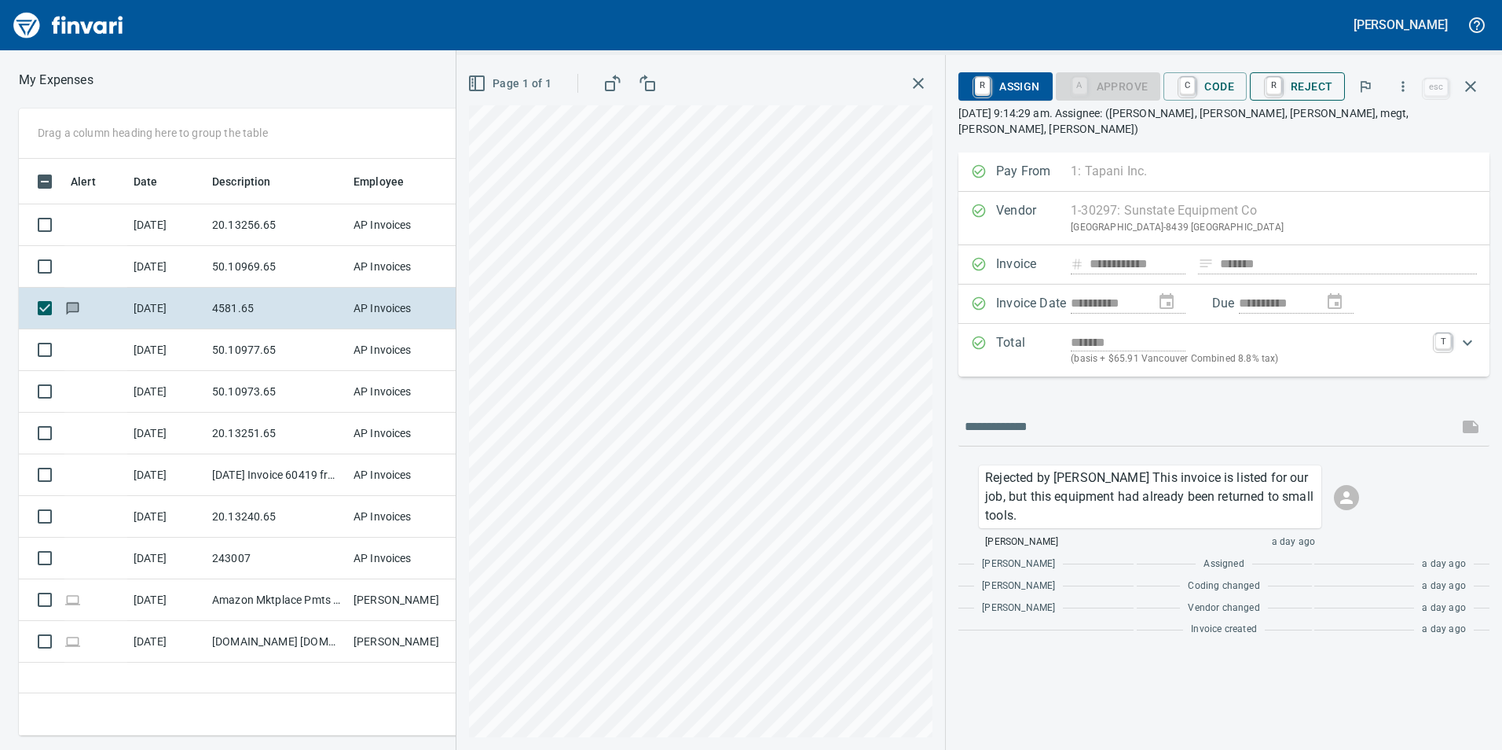
click at [1314, 97] on span "R Reject" at bounding box center [1298, 86] width 70 height 27
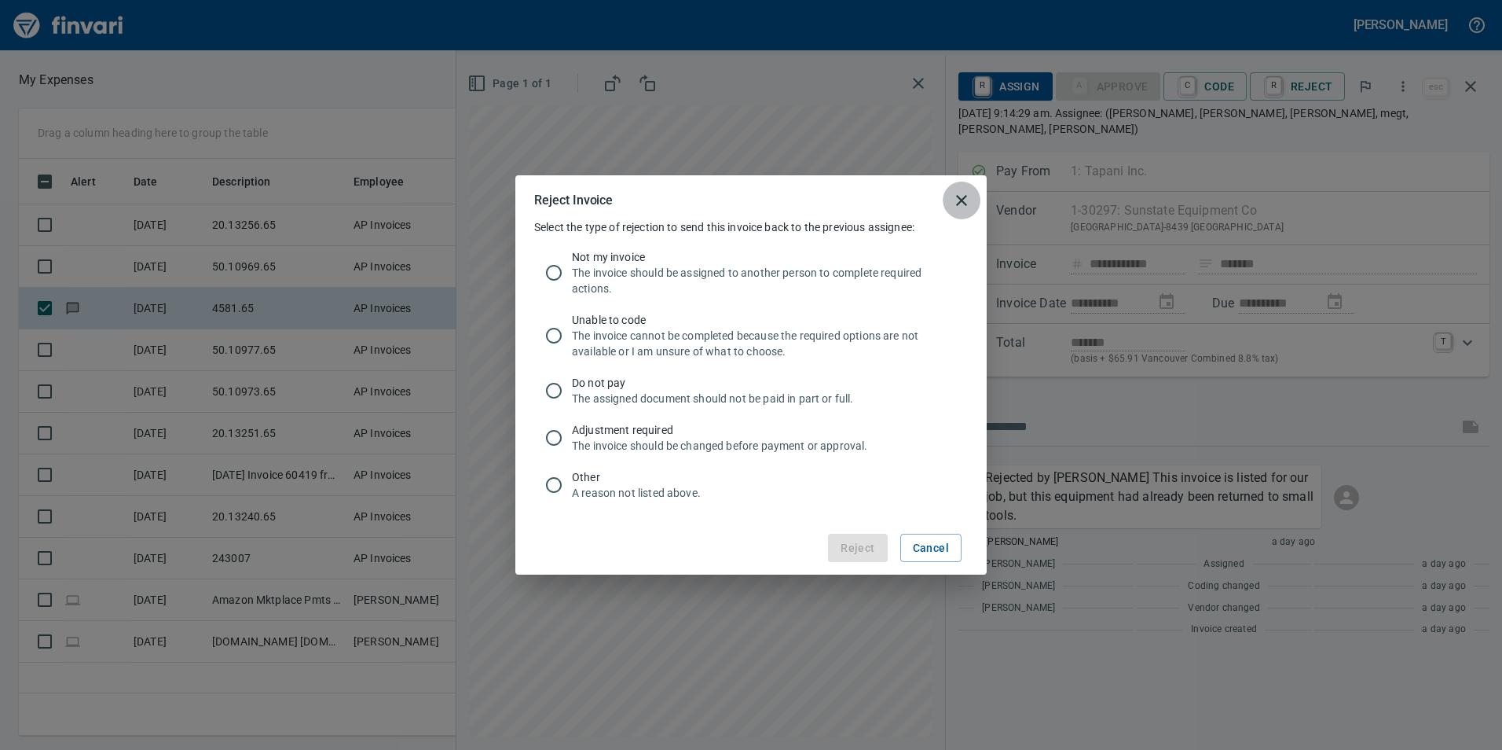
click at [964, 205] on icon "close" at bounding box center [961, 200] width 19 height 19
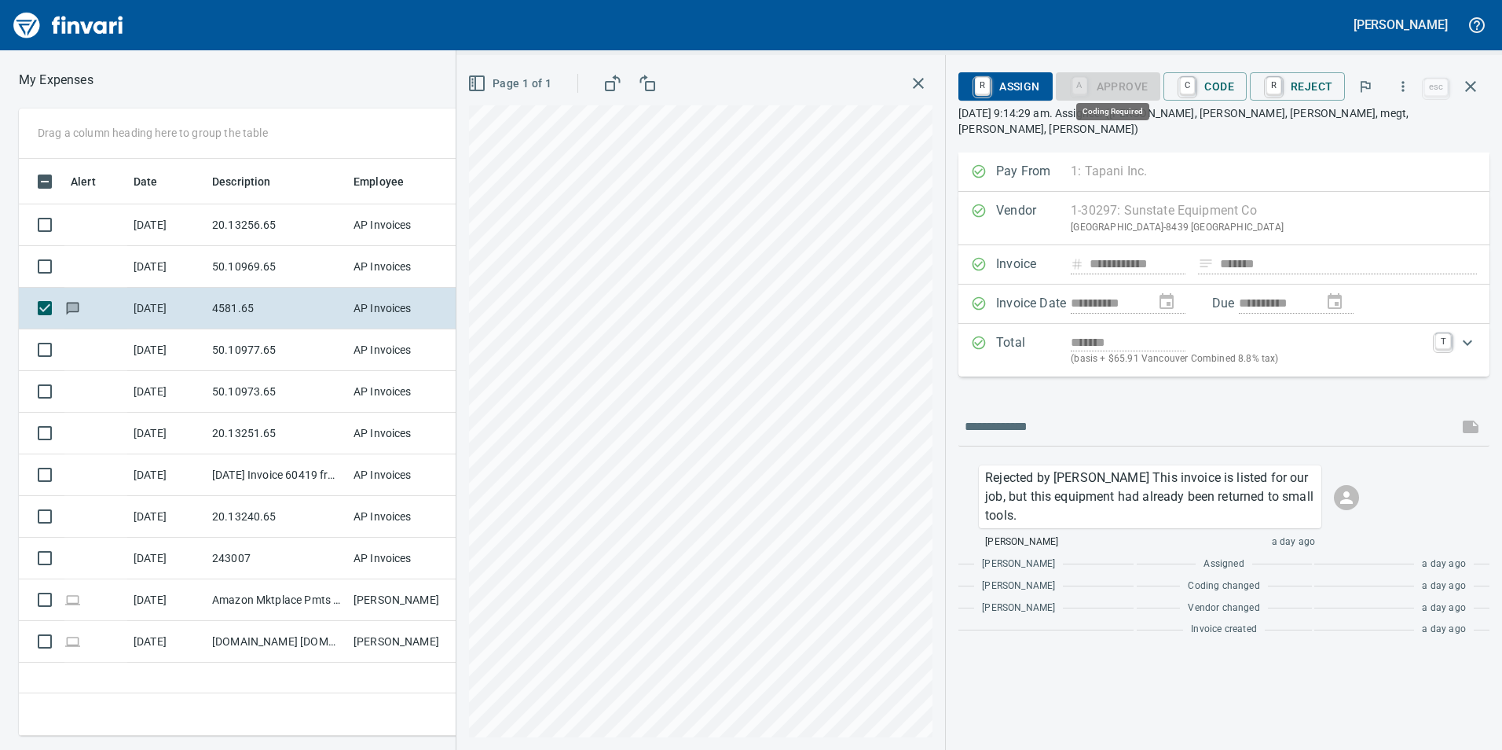
scroll to position [565, 1060]
click at [1466, 411] on span at bounding box center [1471, 427] width 38 height 38
click at [1180, 419] on input "text" at bounding box center [1208, 426] width 487 height 25
type input "*"
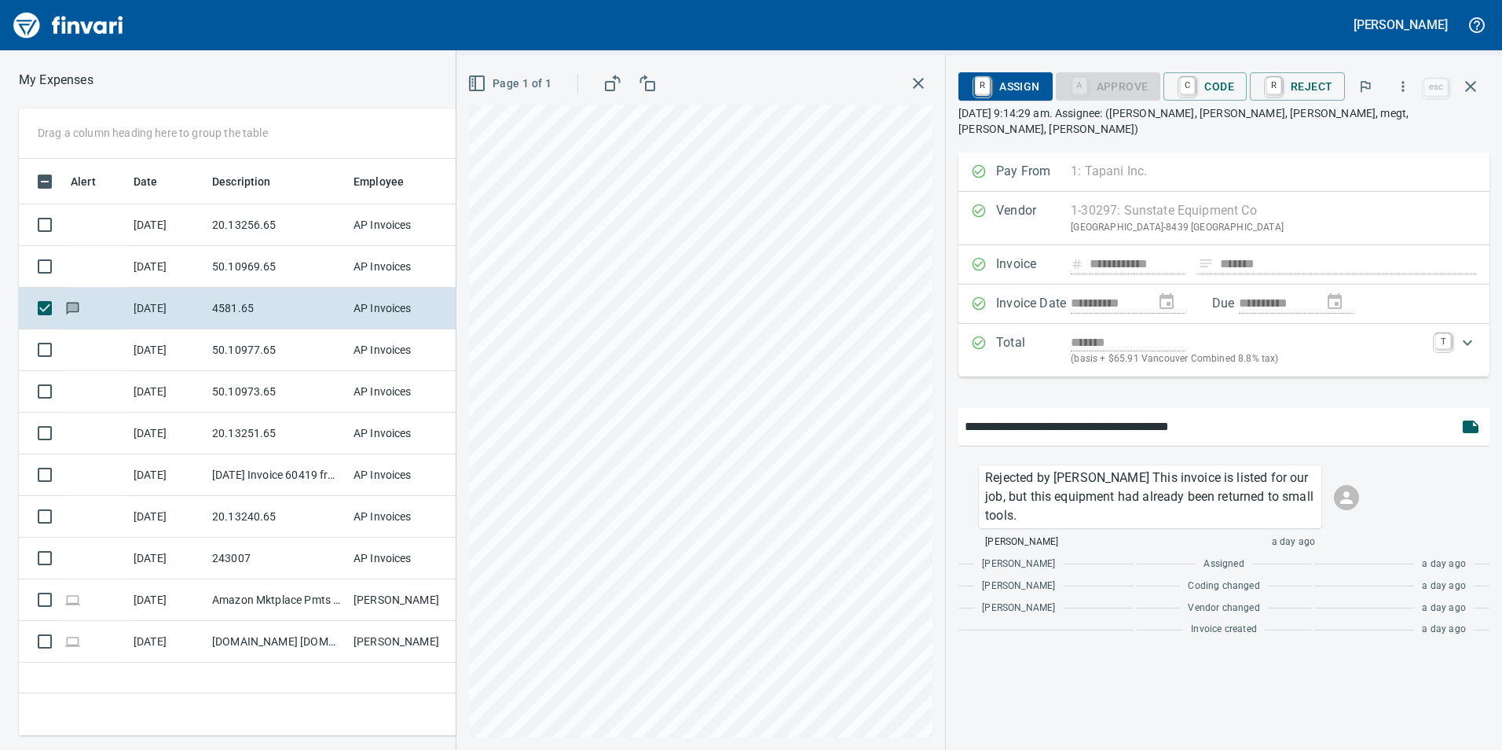
click at [1246, 414] on input "**********" at bounding box center [1208, 426] width 487 height 25
click at [1251, 414] on input "**********" at bounding box center [1208, 426] width 487 height 25
click at [1215, 408] on div "**********" at bounding box center [1224, 427] width 531 height 38
click at [1249, 419] on input "**********" at bounding box center [1208, 426] width 487 height 25
type input "**********"
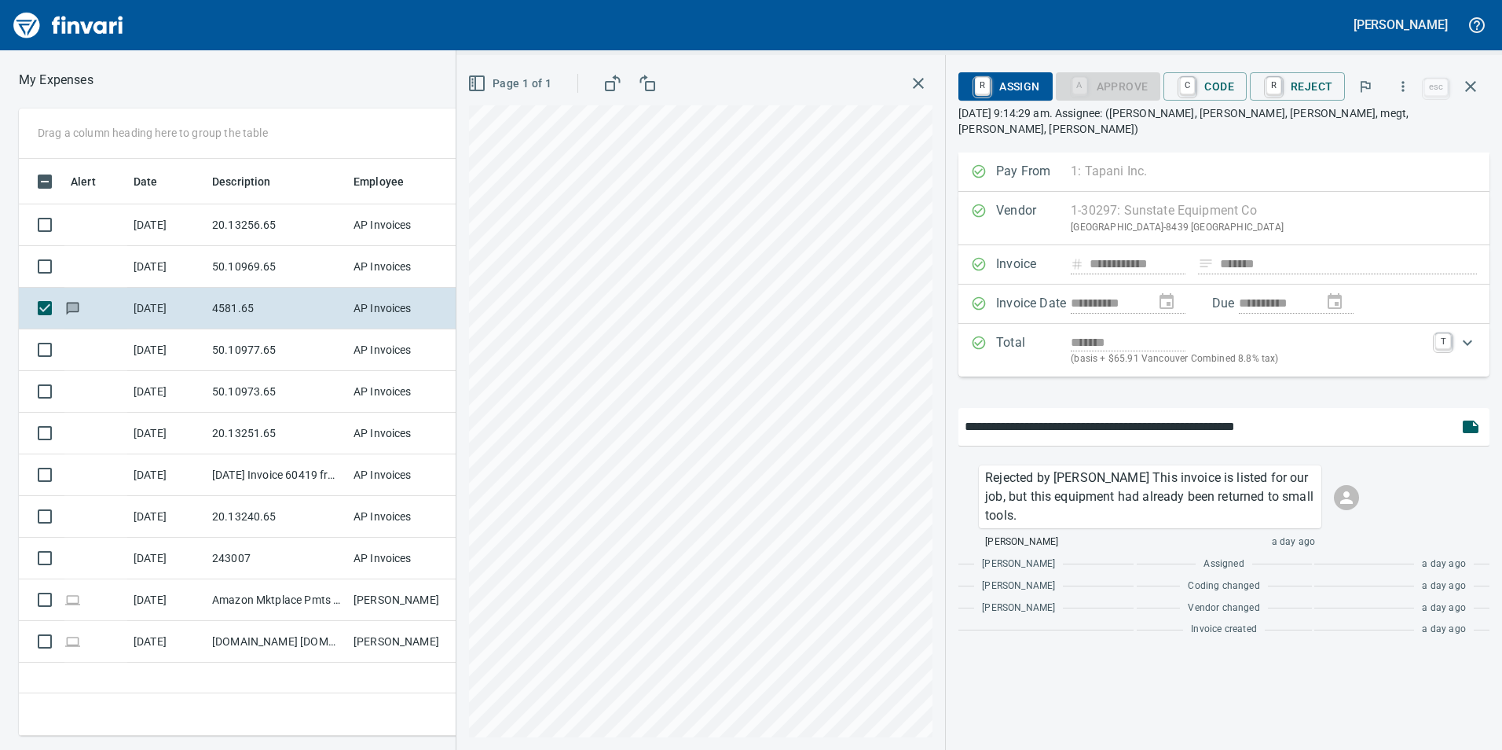
drag, startPoint x: 1296, startPoint y: 410, endPoint x: 957, endPoint y: 384, distance: 339.7
click at [957, 384] on div "**********" at bounding box center [1224, 450] width 556 height 597
click at [1492, 85] on div "**********" at bounding box center [1224, 402] width 556 height 695
